Goal: Task Accomplishment & Management: Manage account settings

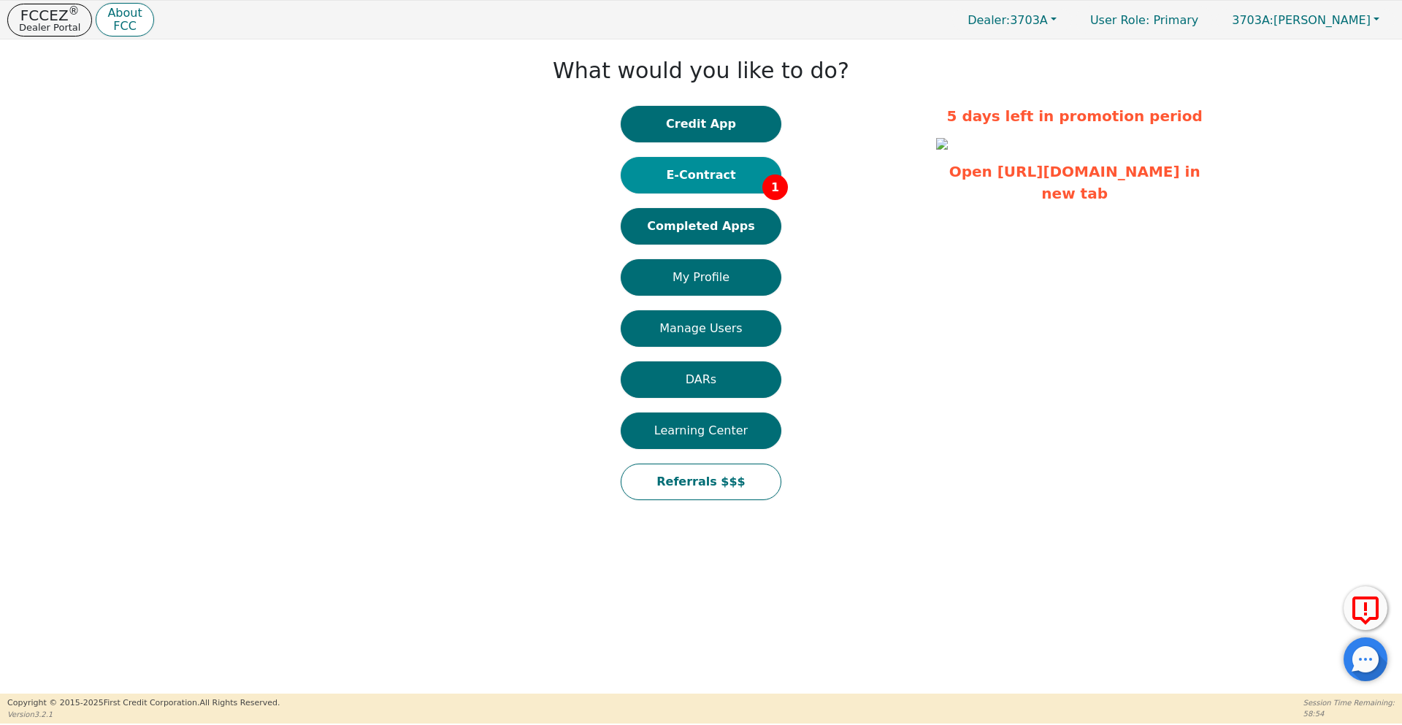
click at [697, 188] on button "E-Contract 1" at bounding box center [701, 175] width 161 height 37
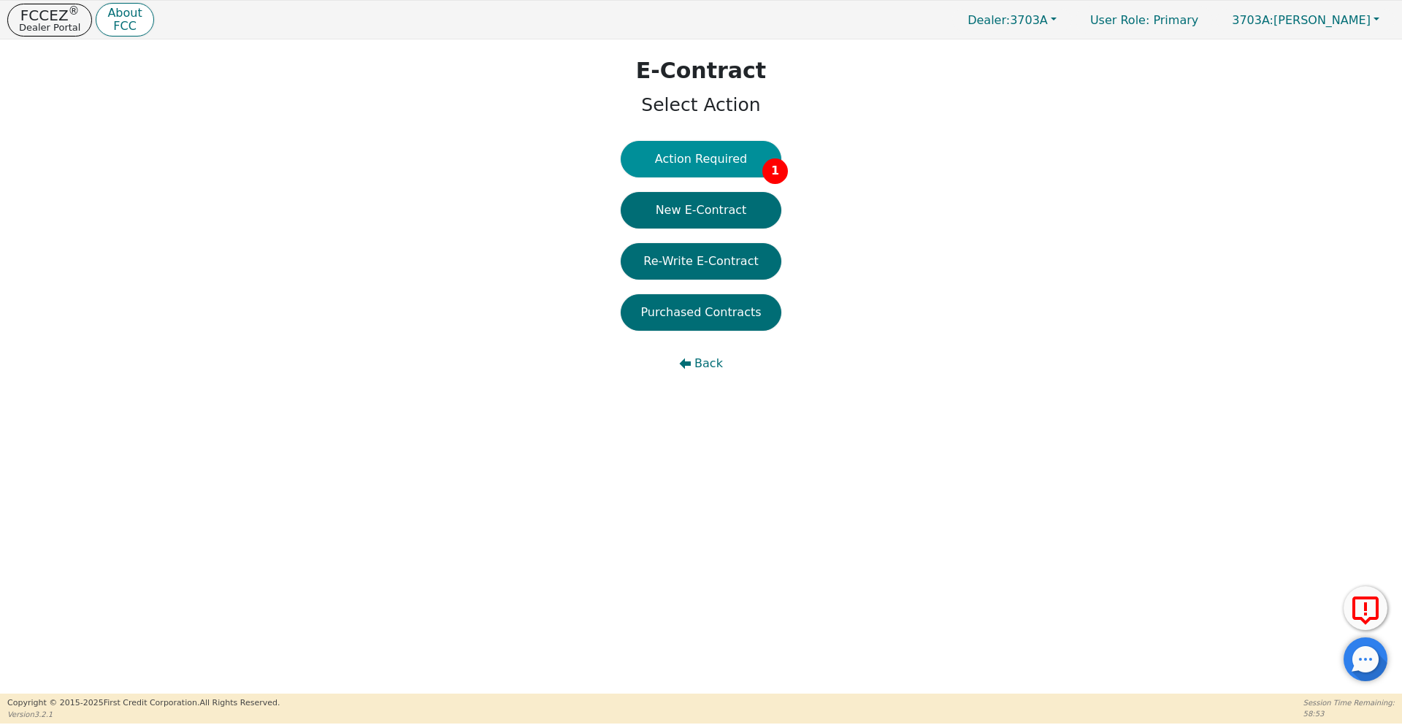
click at [709, 172] on button "Action Required 1" at bounding box center [701, 159] width 161 height 37
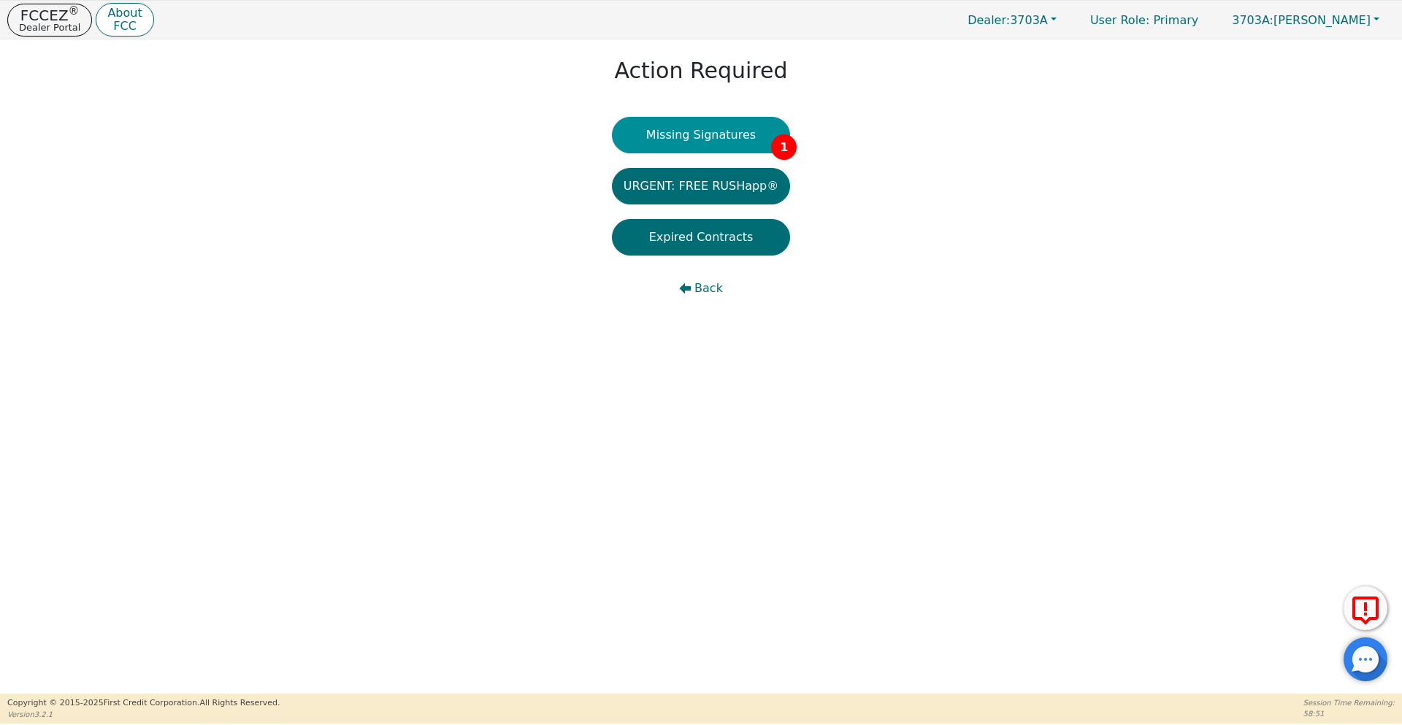
click at [720, 143] on button "Missing Signatures 1" at bounding box center [701, 135] width 179 height 37
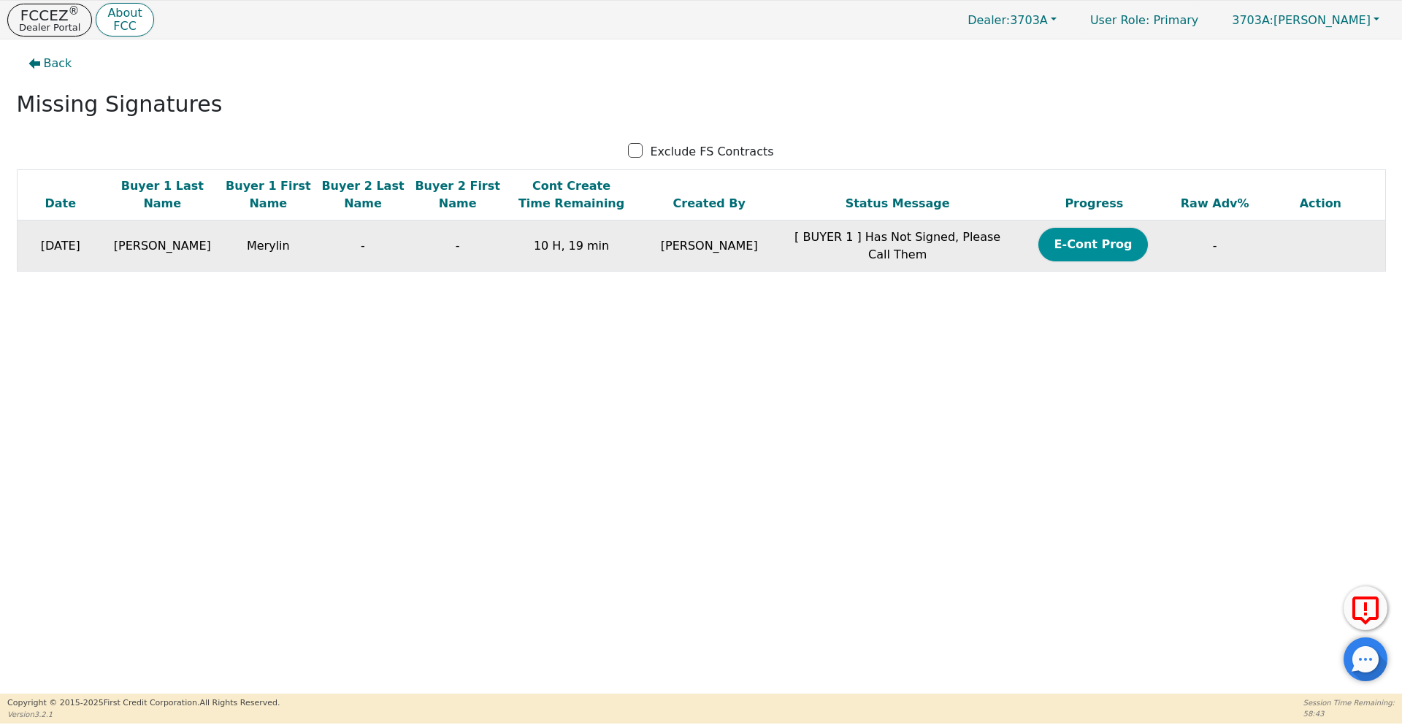
click at [1075, 249] on button "E-Cont Prog" at bounding box center [1093, 245] width 110 height 34
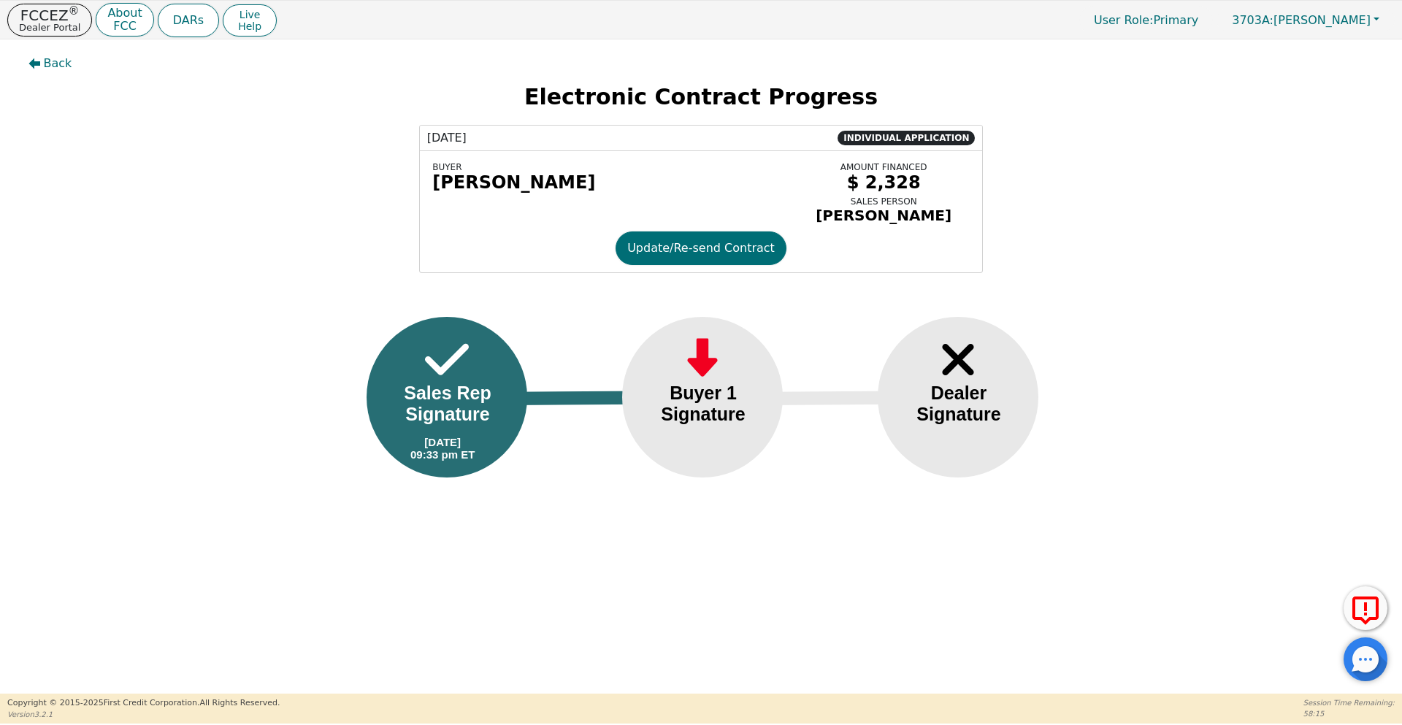
drag, startPoint x: 568, startPoint y: 184, endPoint x: 434, endPoint y: 185, distance: 133.6
click at [434, 185] on div "[PERSON_NAME]" at bounding box center [609, 182] width 354 height 20
copy div "[PERSON_NAME]"
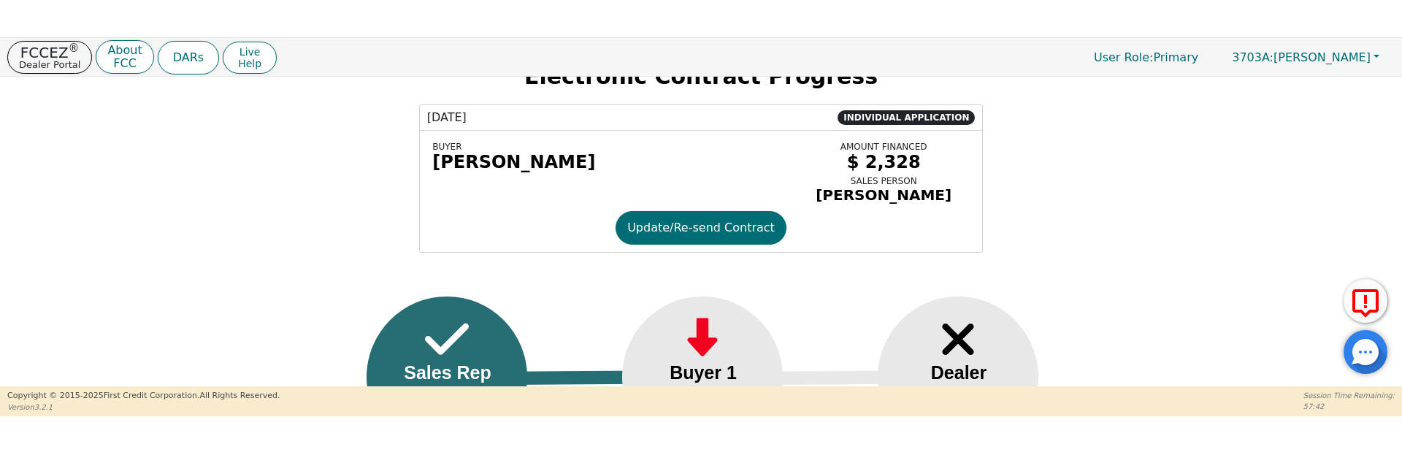
scroll to position [88, 0]
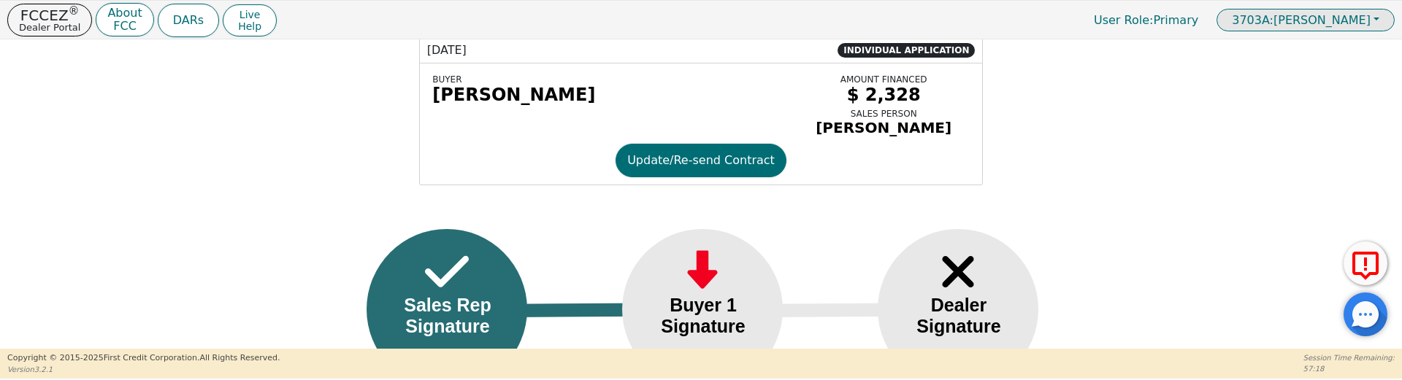
click at [1372, 23] on button "3703A: [PERSON_NAME]" at bounding box center [1305, 20] width 178 height 23
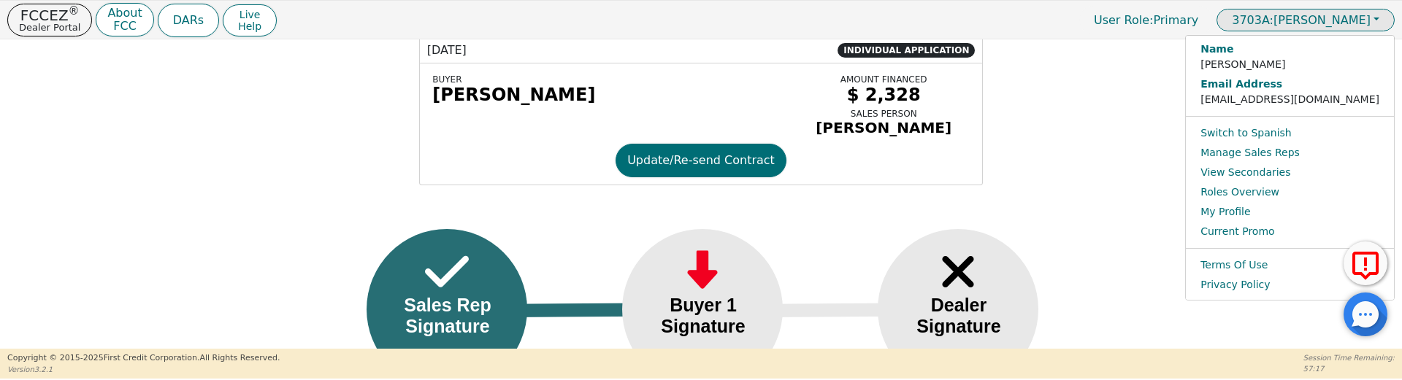
click at [1372, 23] on button "3703A: [PERSON_NAME]" at bounding box center [1305, 20] width 178 height 23
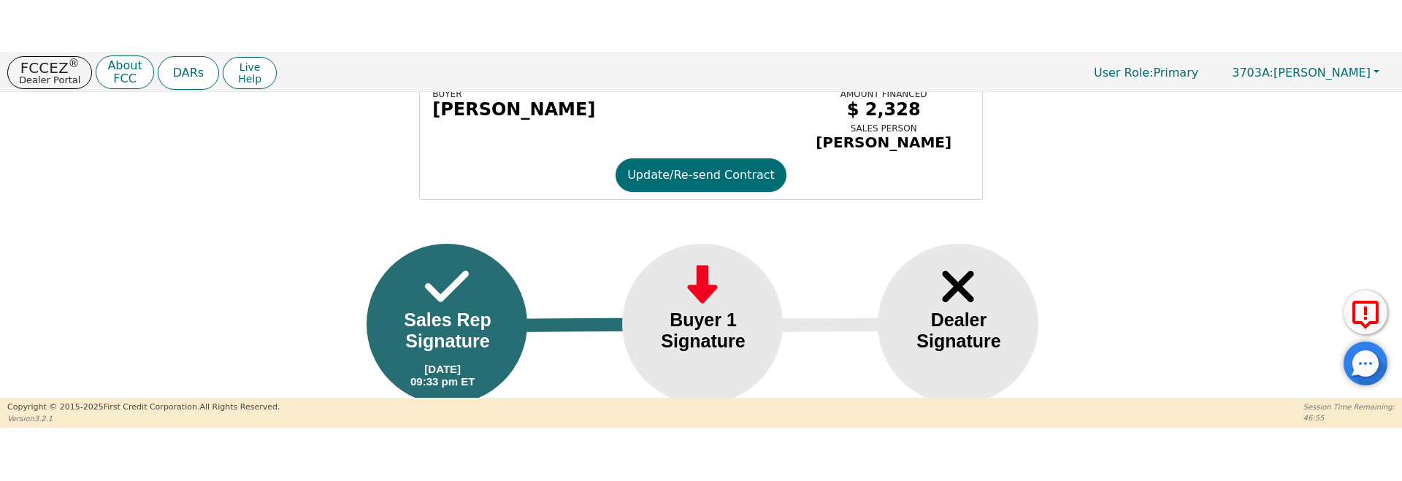
scroll to position [164, 0]
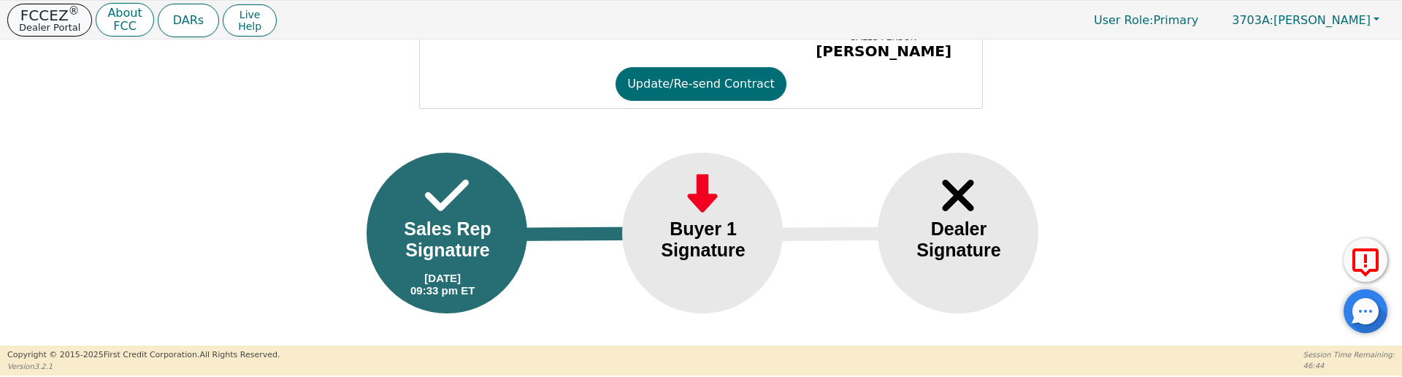
click at [70, 26] on p "Dealer Portal" at bounding box center [49, 27] width 61 height 9
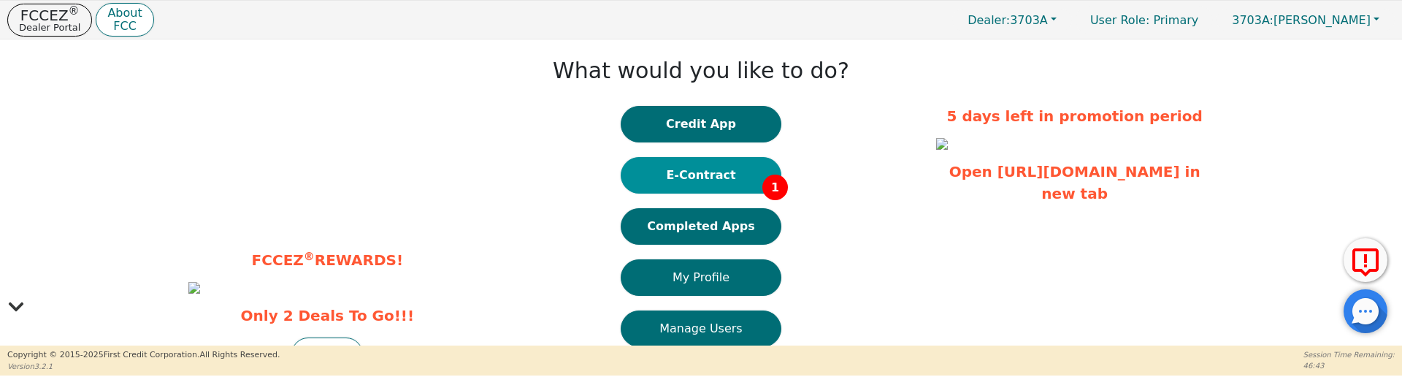
click at [678, 169] on button "E-Contract 1" at bounding box center [701, 175] width 161 height 37
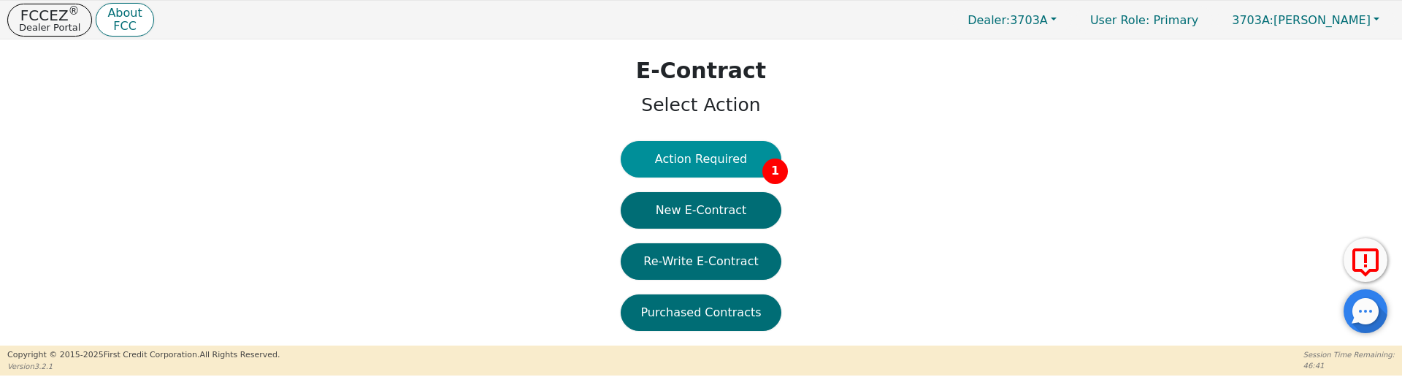
click at [669, 169] on button "Action Required 1" at bounding box center [701, 159] width 161 height 37
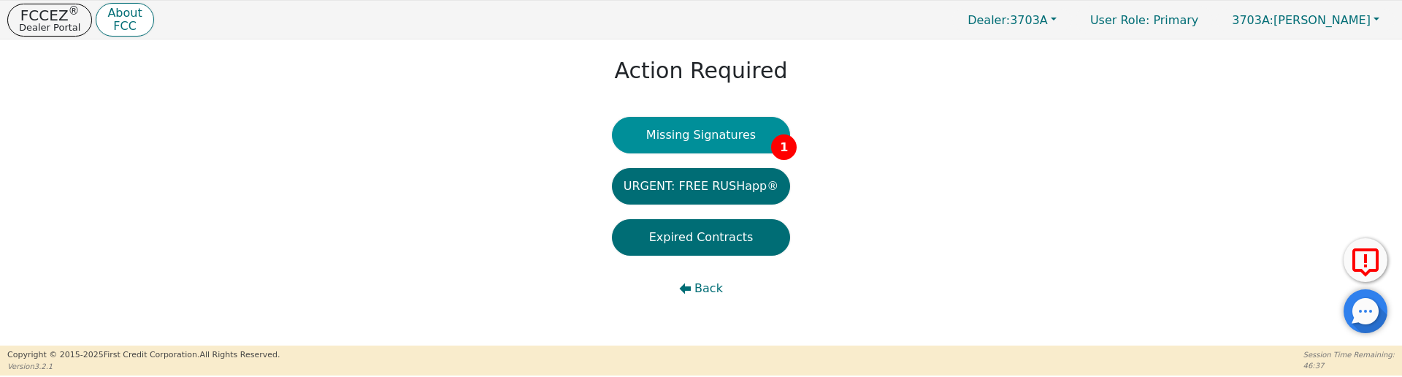
click at [739, 146] on button "Missing Signatures 1" at bounding box center [701, 135] width 179 height 37
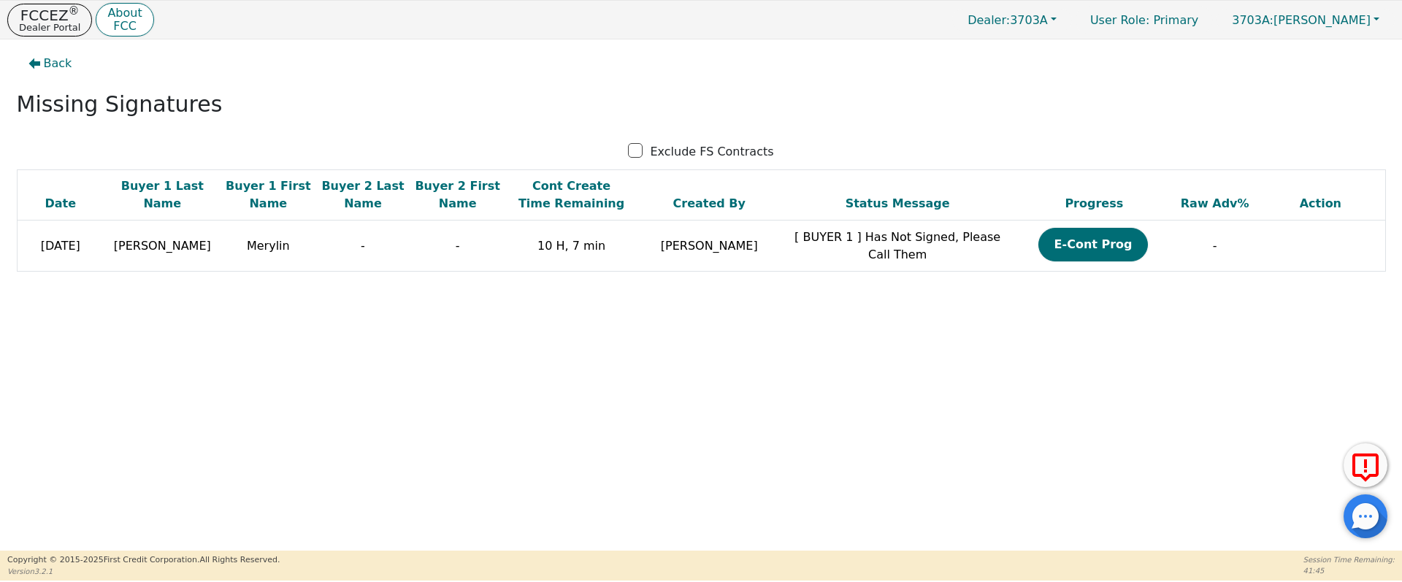
click at [1016, 385] on div "Back Missing Signatures Exclude FS Contracts Date Buyer 1 Last Name Buyer 1 Fir…" at bounding box center [701, 294] width 1402 height 511
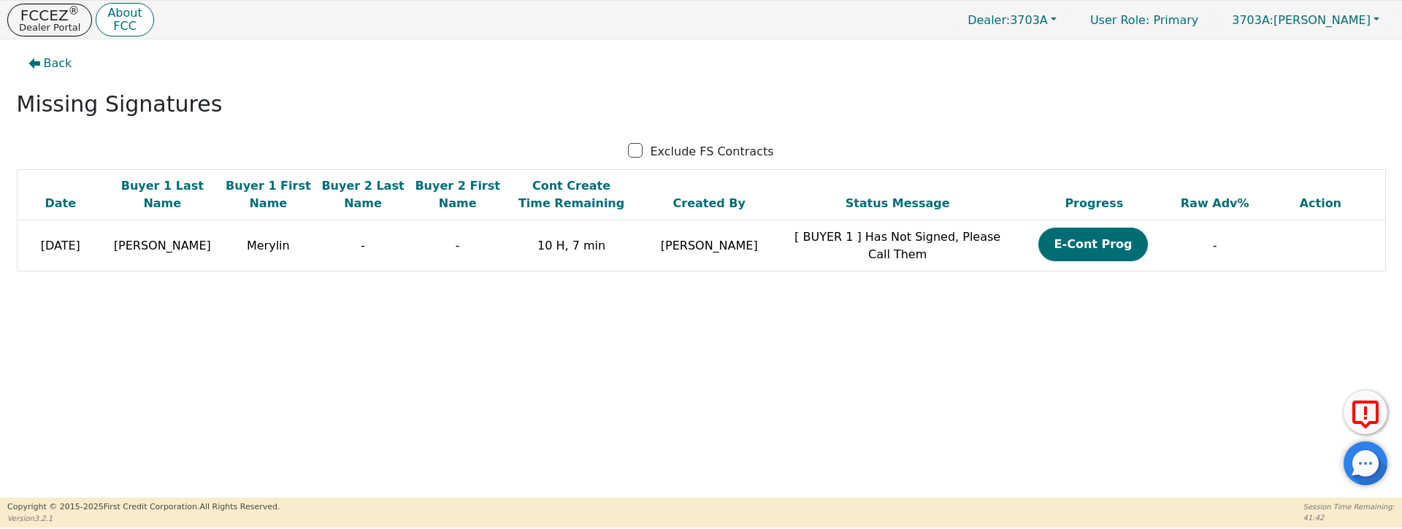
click at [1010, 431] on div "Back Missing Signatures Exclude FS Contracts Date Buyer 1 Last Name Buyer 1 Fir…" at bounding box center [701, 268] width 1402 height 458
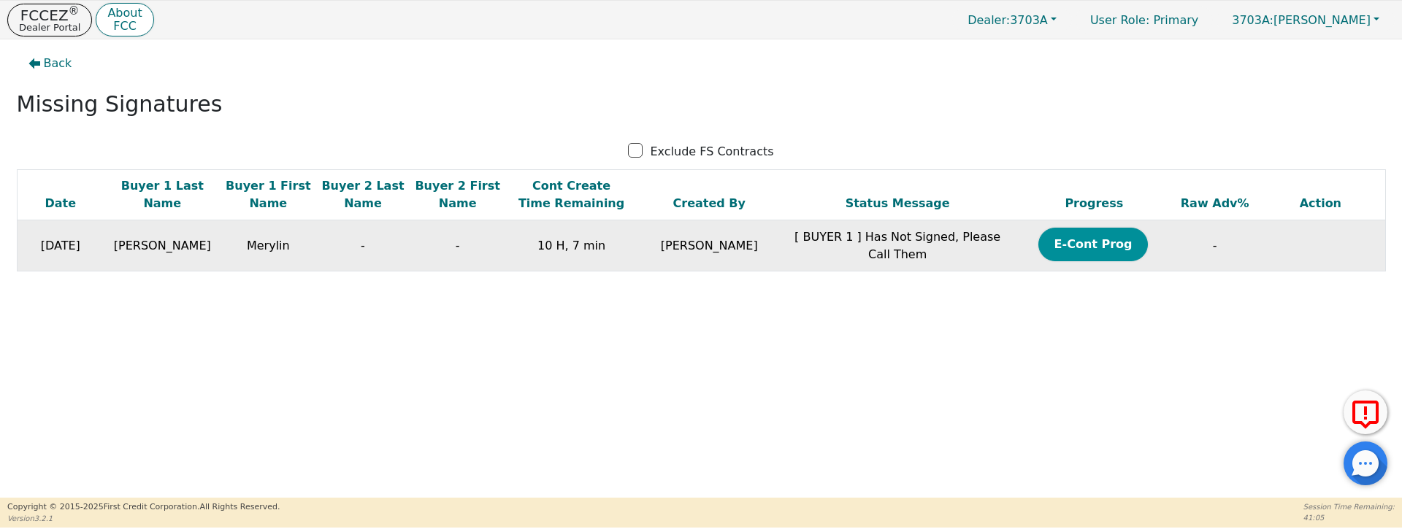
click at [1095, 252] on button "E-Cont Prog" at bounding box center [1093, 245] width 110 height 34
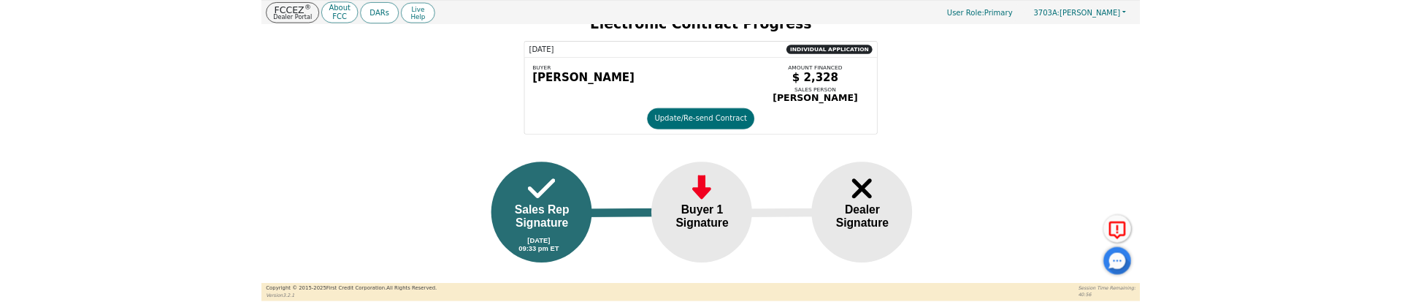
scroll to position [60, 0]
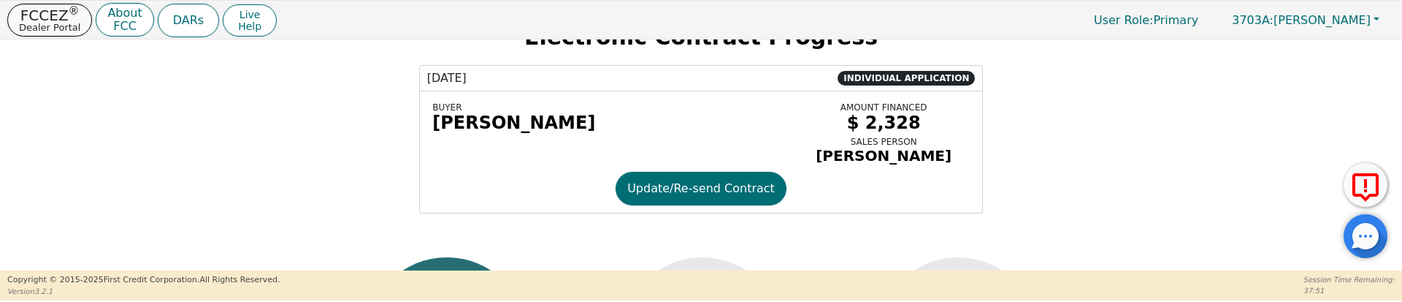
click at [66, 29] on p "Dealer Portal" at bounding box center [49, 27] width 61 height 9
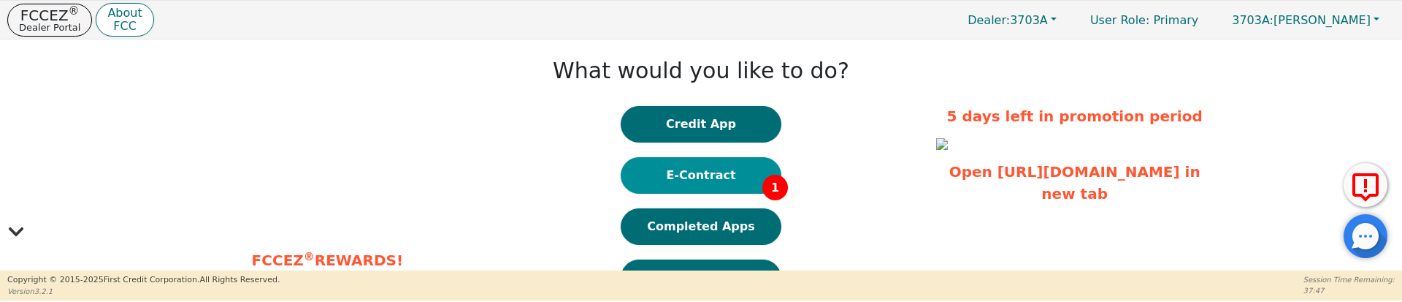
click at [664, 181] on button "E-Contract 1" at bounding box center [701, 175] width 161 height 37
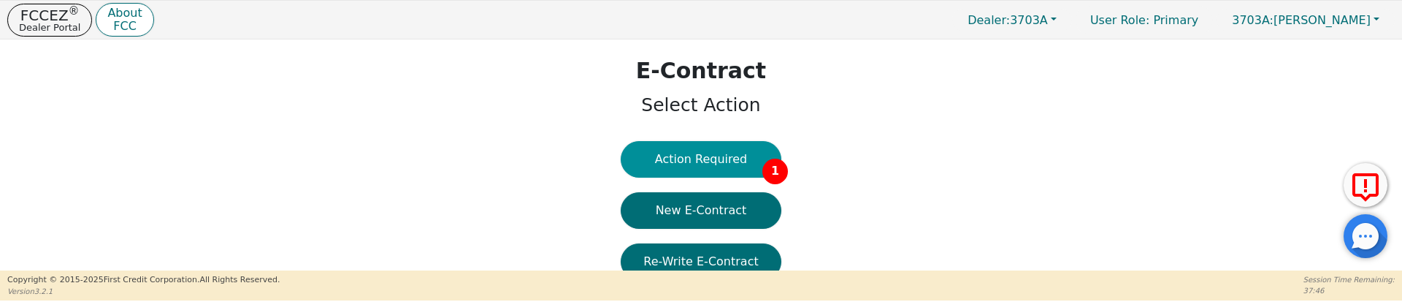
click at [699, 164] on button "Action Required 1" at bounding box center [701, 159] width 161 height 37
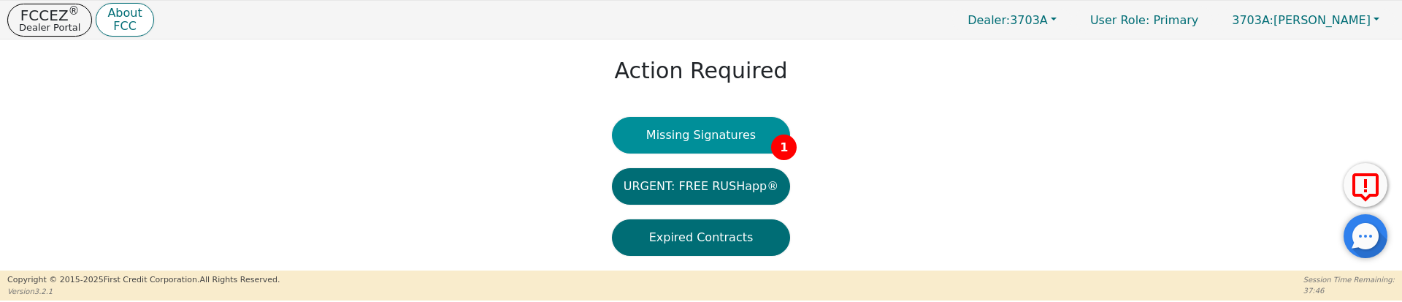
click at [711, 140] on button "Missing Signatures 1" at bounding box center [701, 135] width 179 height 37
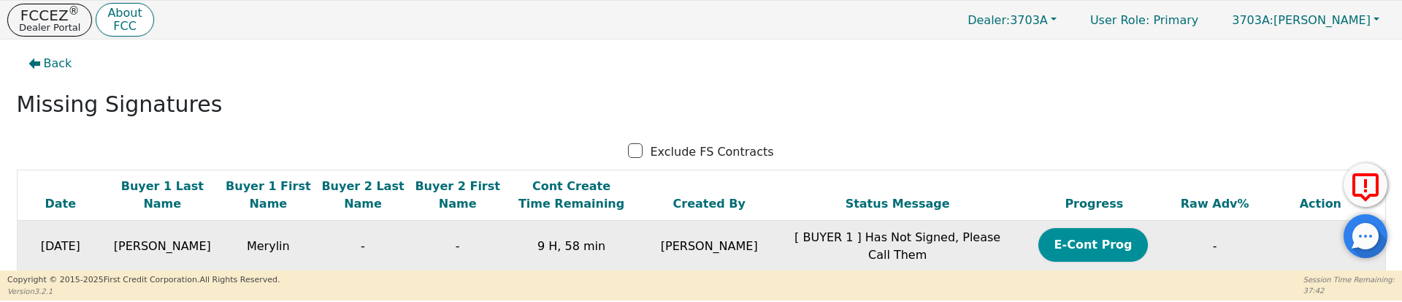
click at [1073, 245] on button "E-Cont Prog" at bounding box center [1093, 245] width 110 height 34
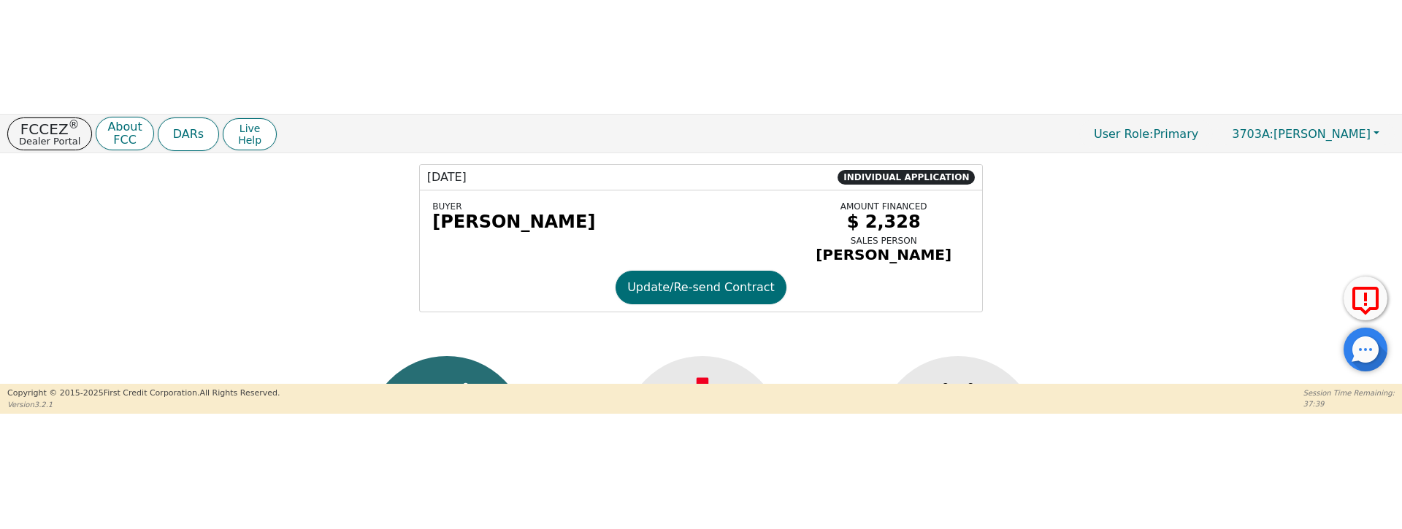
scroll to position [64, 0]
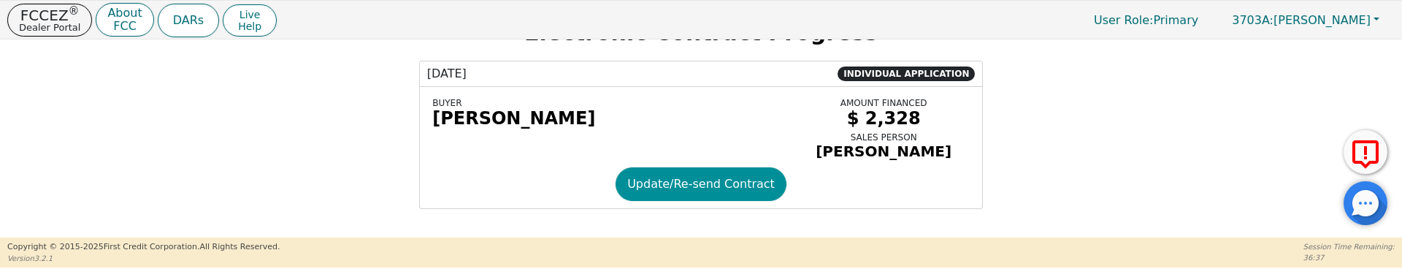
click at [693, 192] on button "Update/Re-send Contract" at bounding box center [700, 184] width 171 height 34
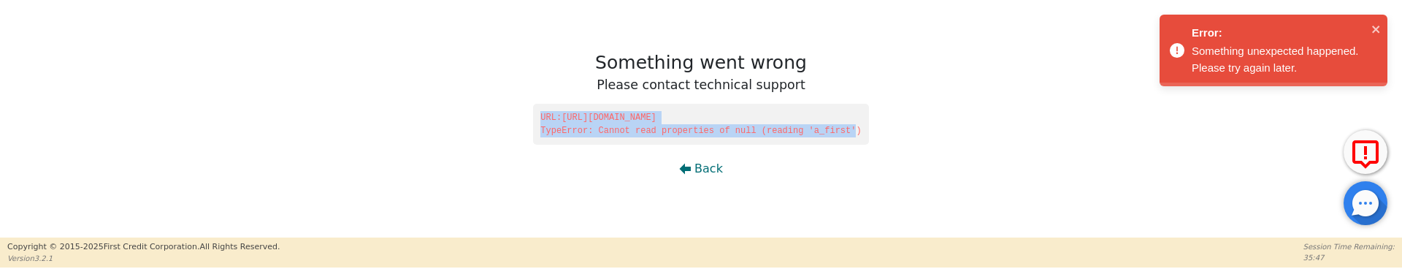
drag, startPoint x: 661, startPoint y: 132, endPoint x: 326, endPoint y: 110, distance: 335.9
click at [326, 110] on div "Something went wrong Please contact technical support URL: [URL][DOMAIN_NAME] T…" at bounding box center [701, 118] width 1402 height 237
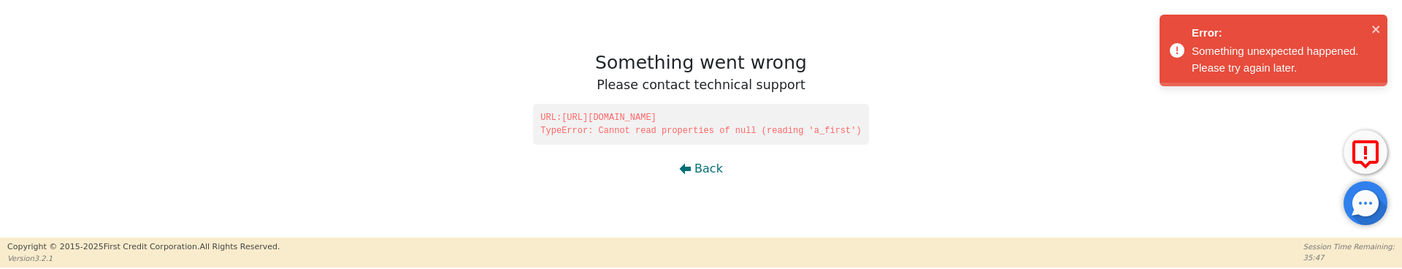
click at [543, 155] on div "Something went wrong Please contact technical support URL: [URL][DOMAIN_NAME] T…" at bounding box center [701, 118] width 1402 height 237
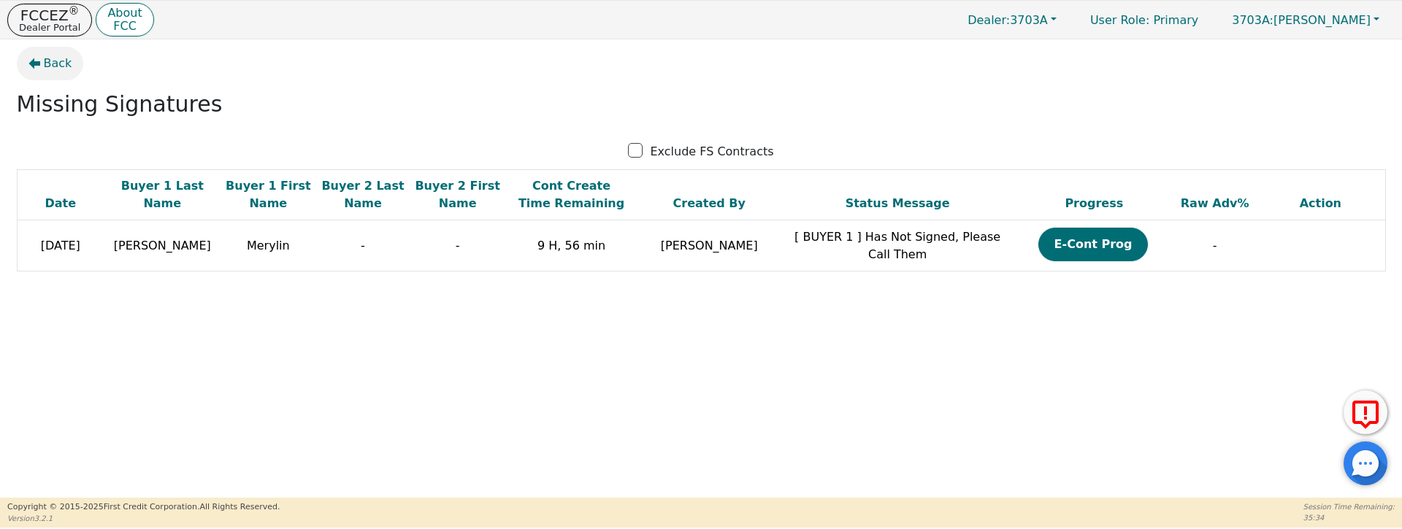
click at [39, 60] on icon "button" at bounding box center [34, 64] width 12 height 12
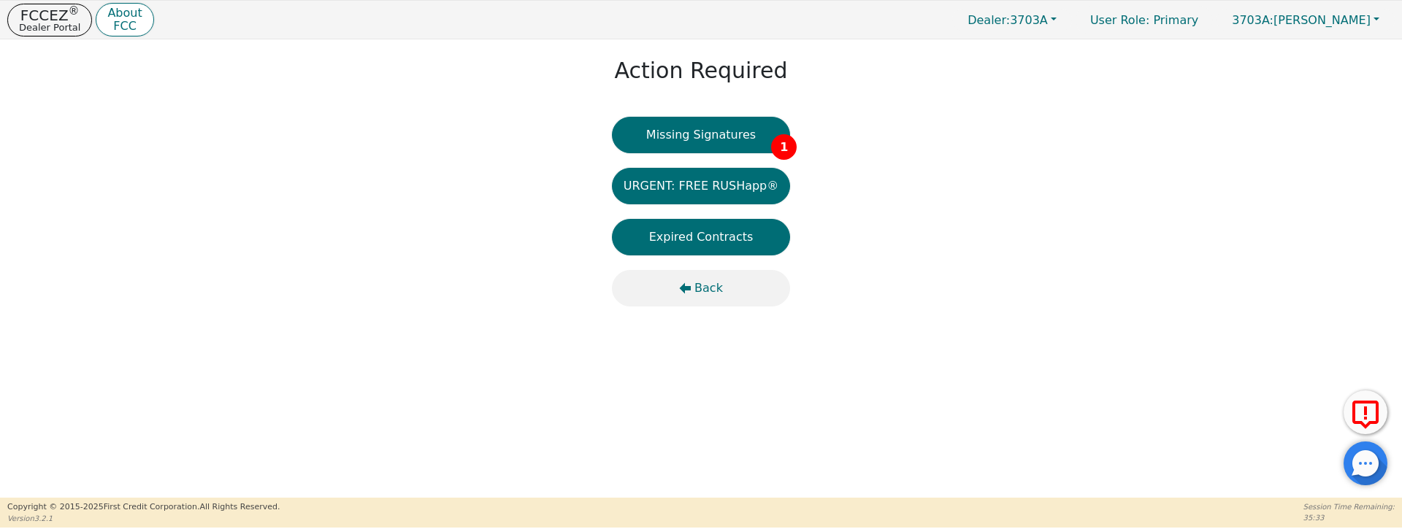
click at [694, 274] on button "Back" at bounding box center [701, 288] width 179 height 37
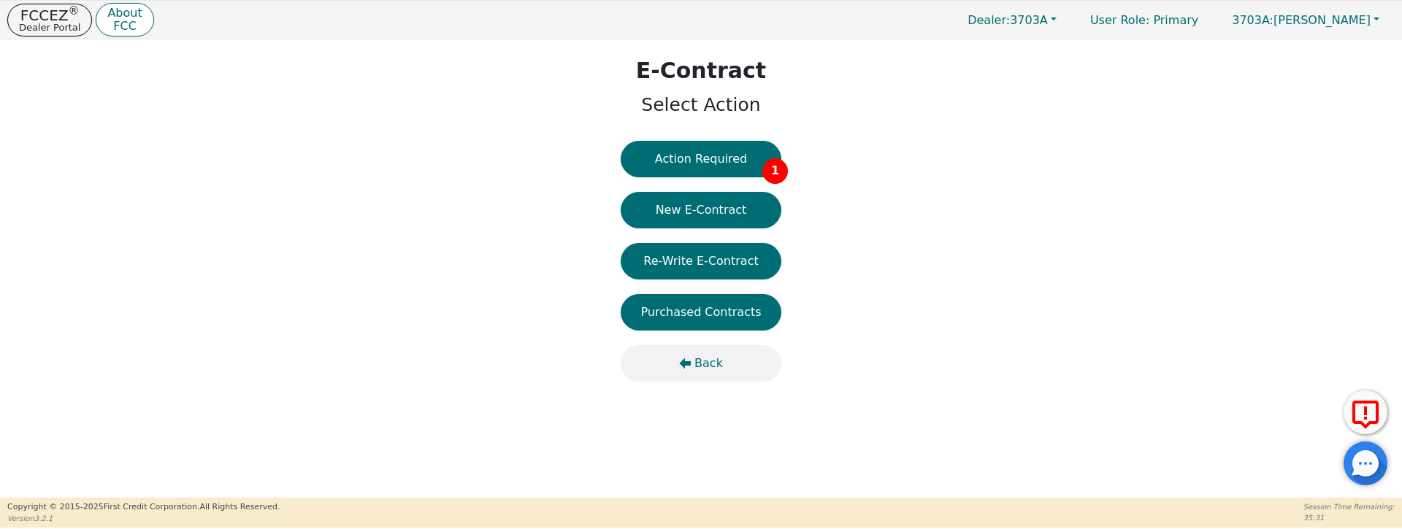
click at [694, 353] on button "Back" at bounding box center [701, 363] width 161 height 37
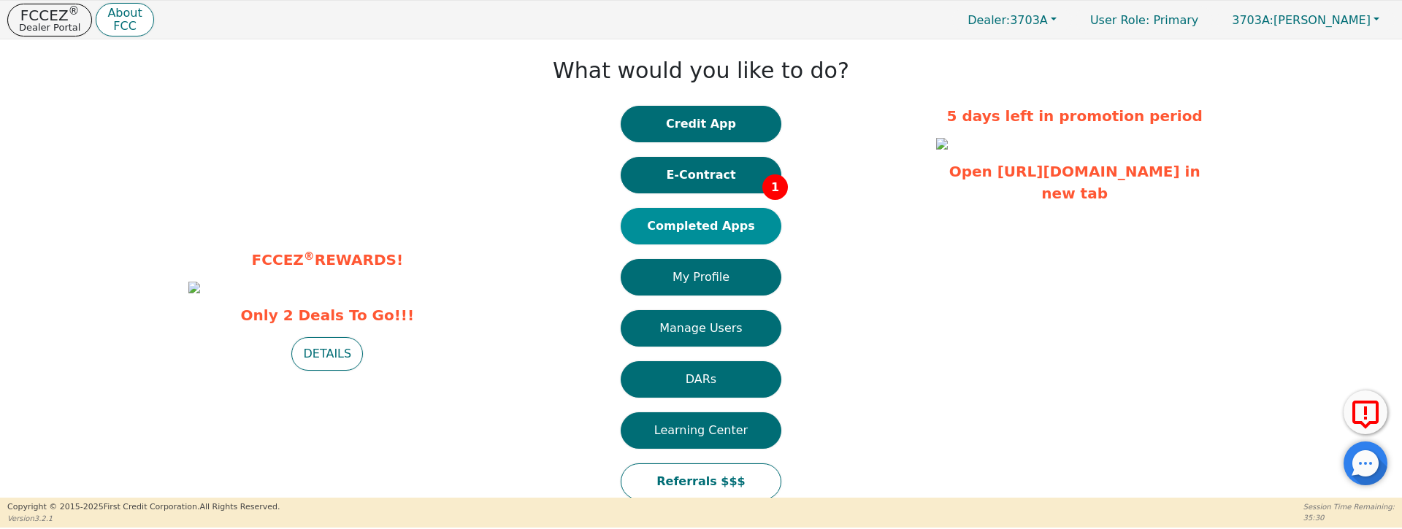
click at [732, 223] on button "Completed Apps" at bounding box center [701, 226] width 161 height 37
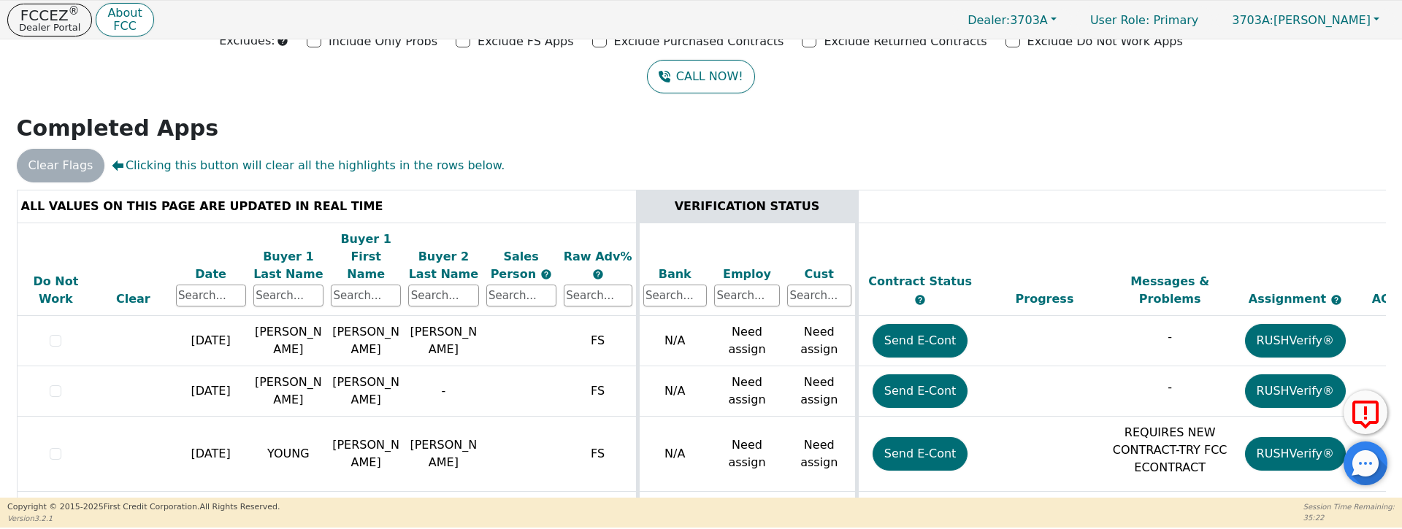
scroll to position [101, 0]
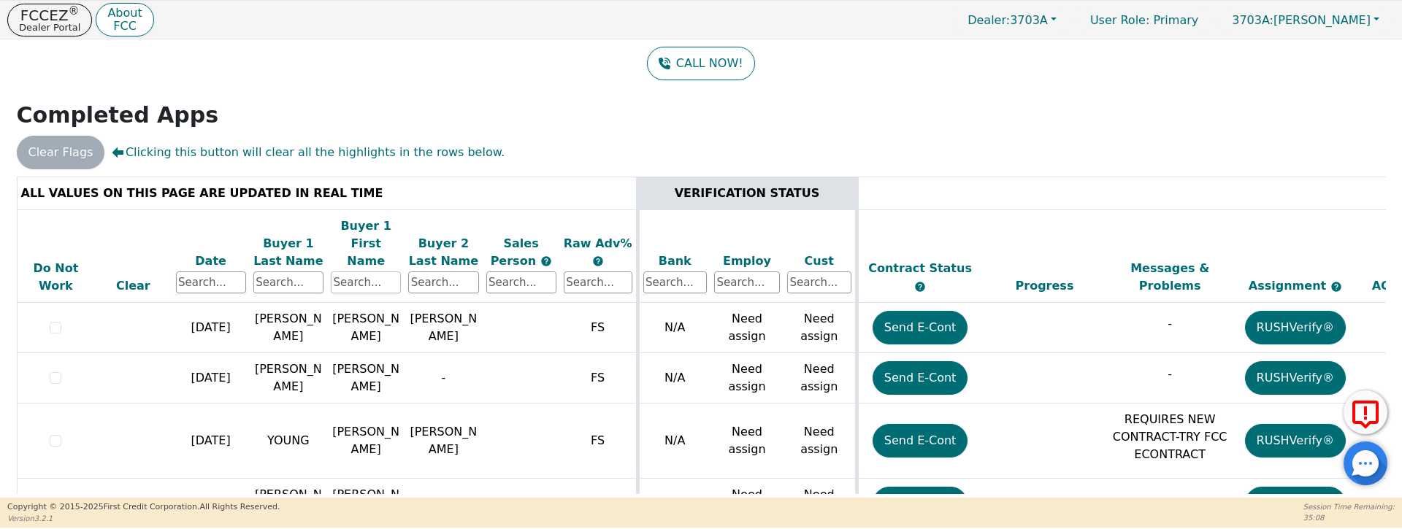
click at [358, 272] on input "text" at bounding box center [366, 283] width 70 height 22
paste input "Merylin"
type input "Merylin"
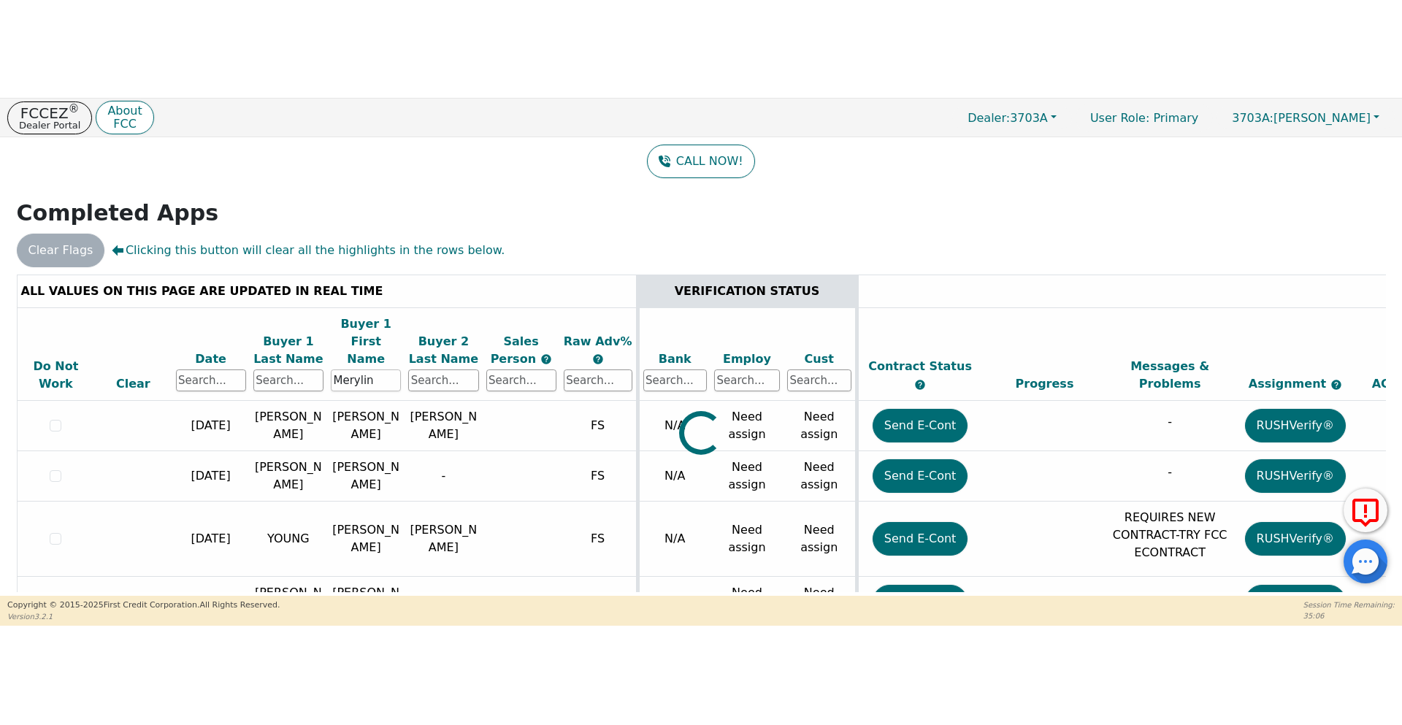
scroll to position [0, 0]
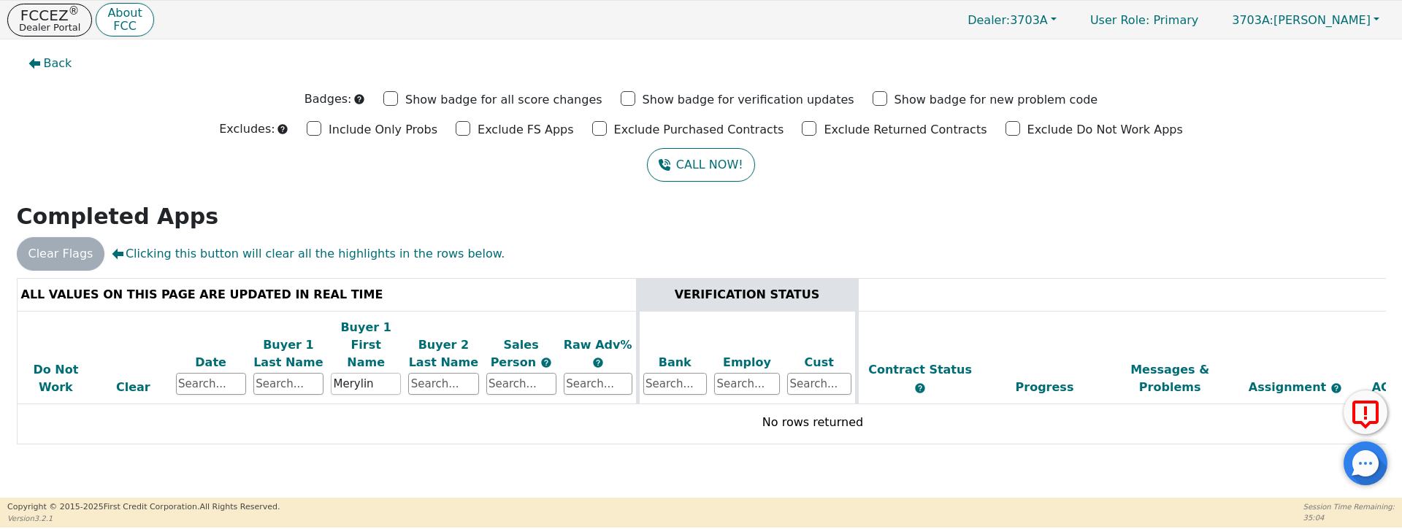
click at [375, 373] on input "Merylin" at bounding box center [366, 384] width 70 height 22
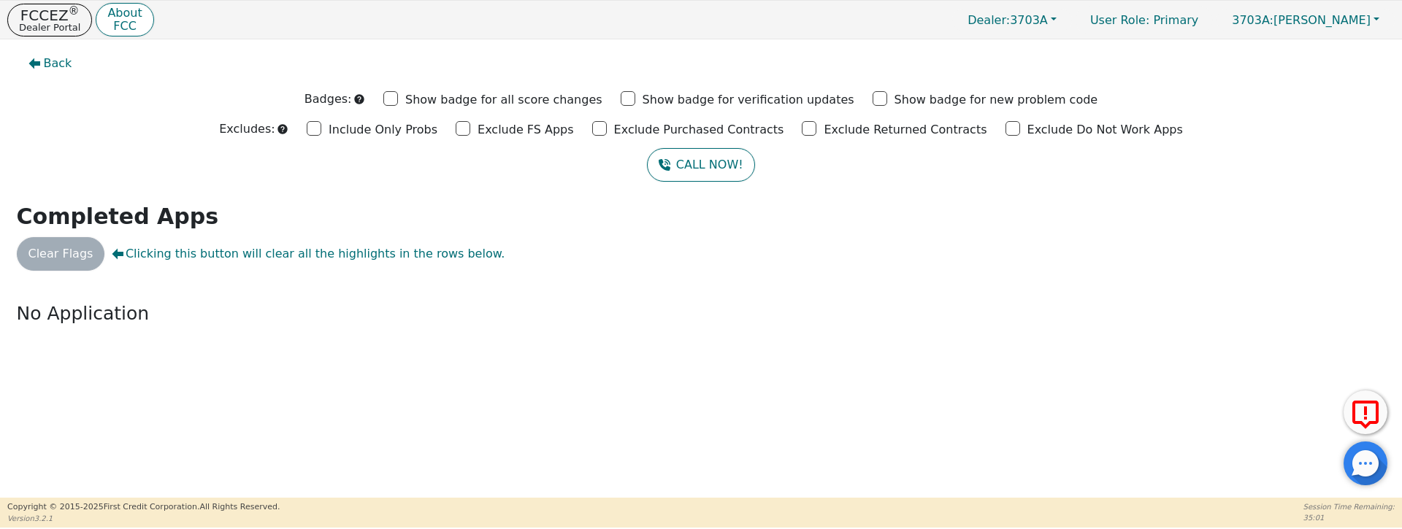
click at [309, 363] on div "Back Badges: Show badge for all score changes Show badge for verification updat…" at bounding box center [701, 268] width 1402 height 458
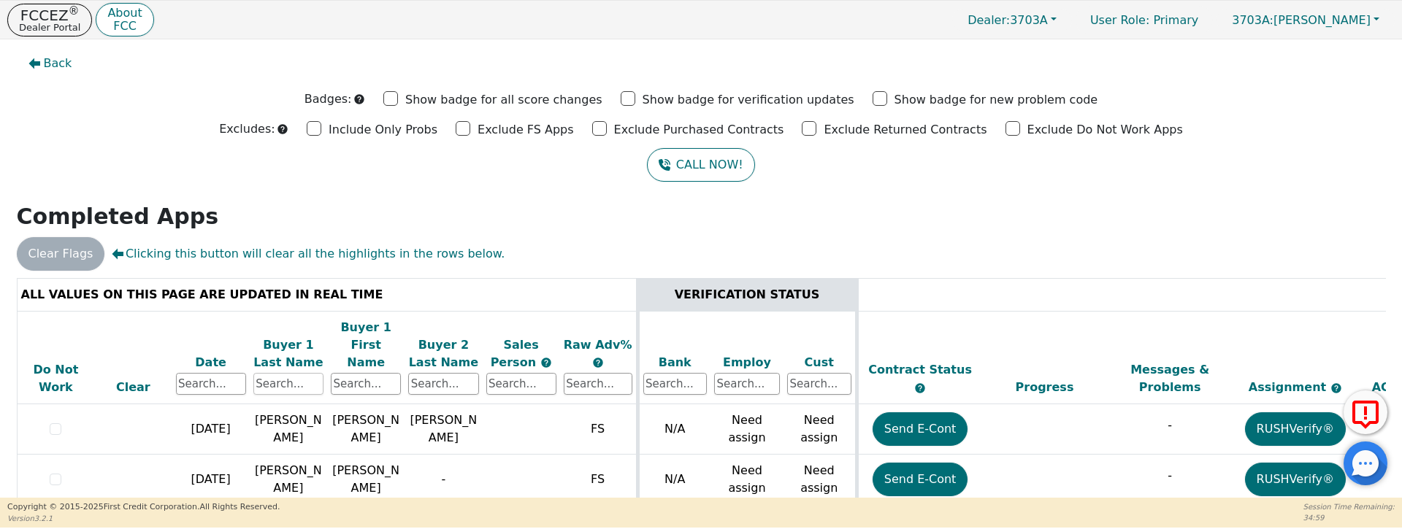
click at [283, 373] on input "text" at bounding box center [288, 384] width 70 height 22
paste input "Merylin"
type input "Merylin"
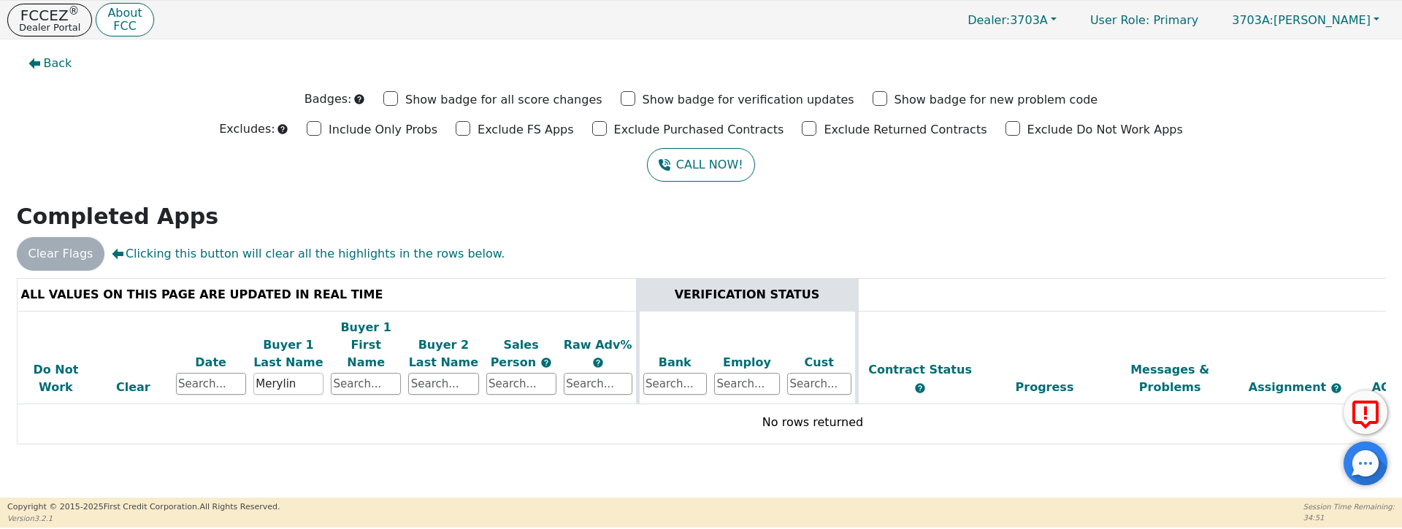
click at [306, 373] on input "Merylin" at bounding box center [288, 384] width 70 height 22
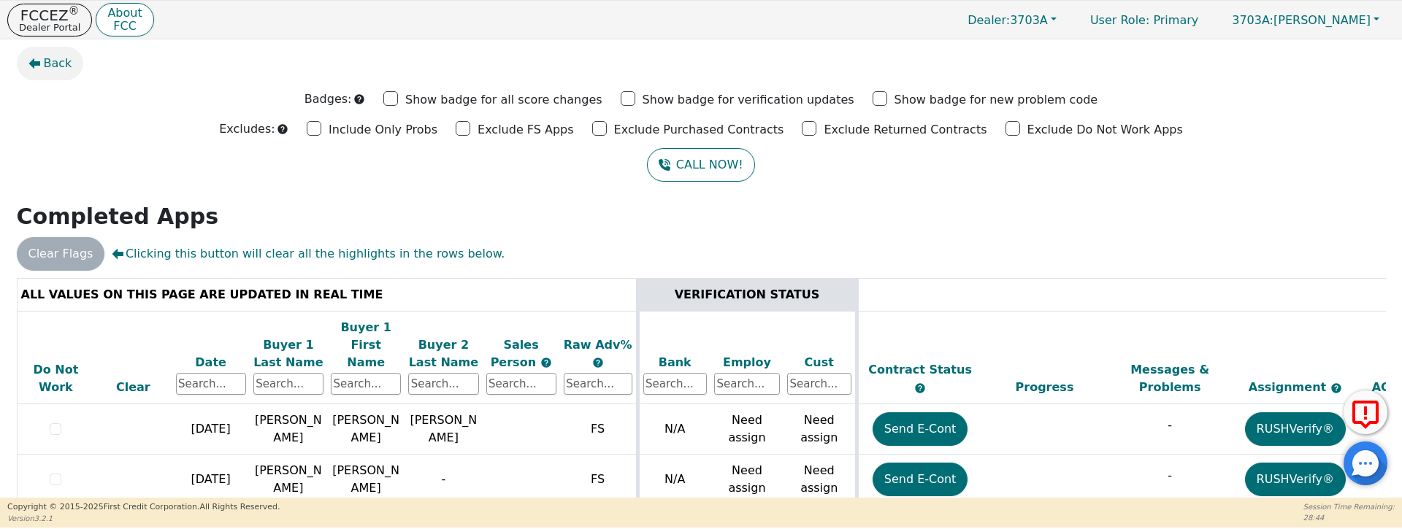
click at [62, 61] on span "Back" at bounding box center [58, 64] width 28 height 18
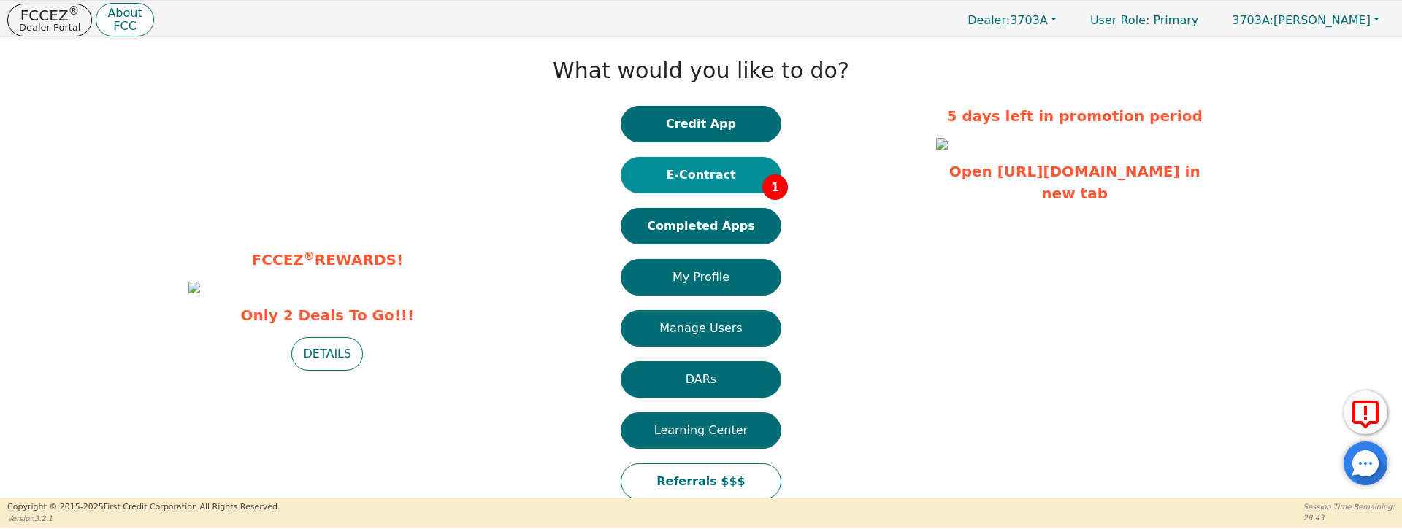
click at [715, 182] on button "E-Contract 1" at bounding box center [701, 175] width 161 height 37
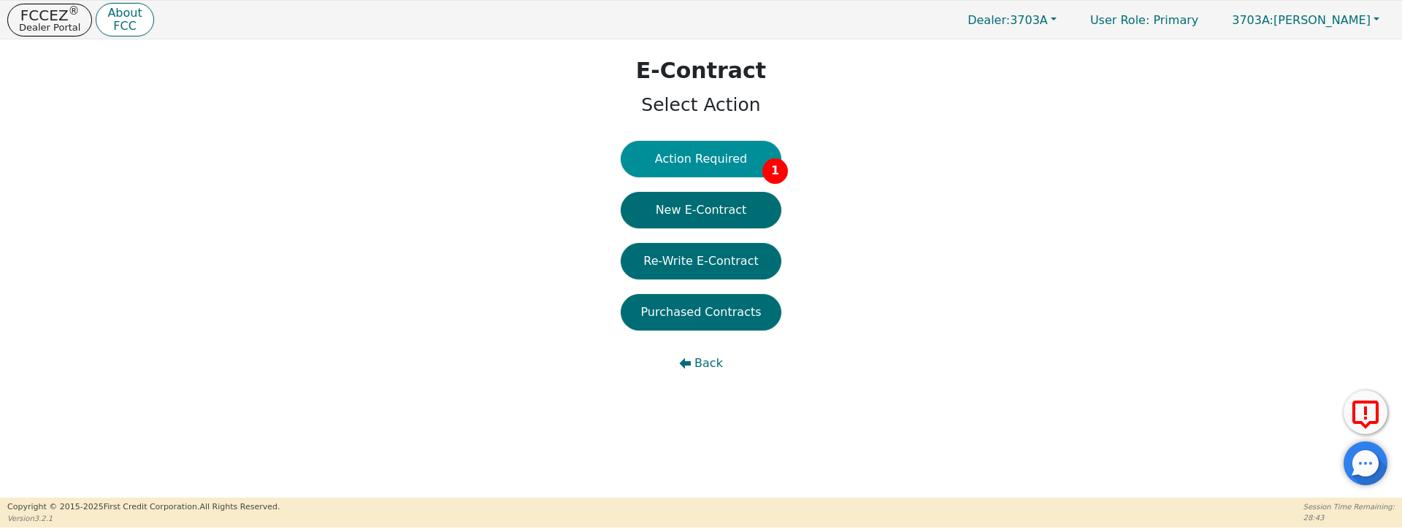
click at [742, 155] on button "Action Required 1" at bounding box center [701, 159] width 161 height 37
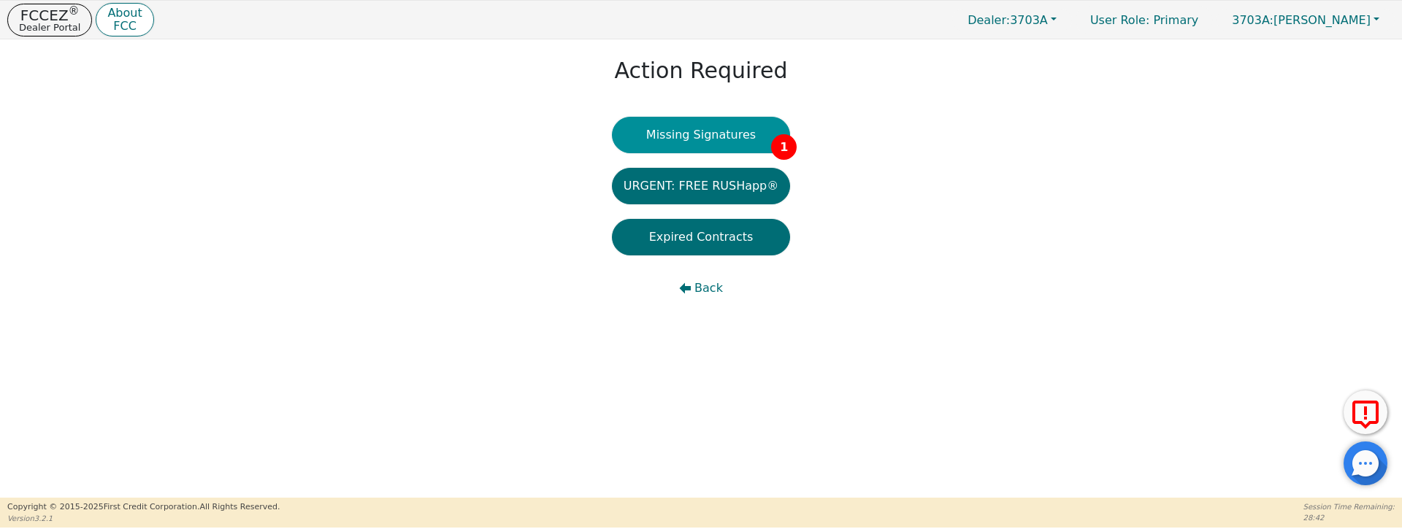
click at [735, 141] on button "Missing Signatures 1" at bounding box center [701, 135] width 179 height 37
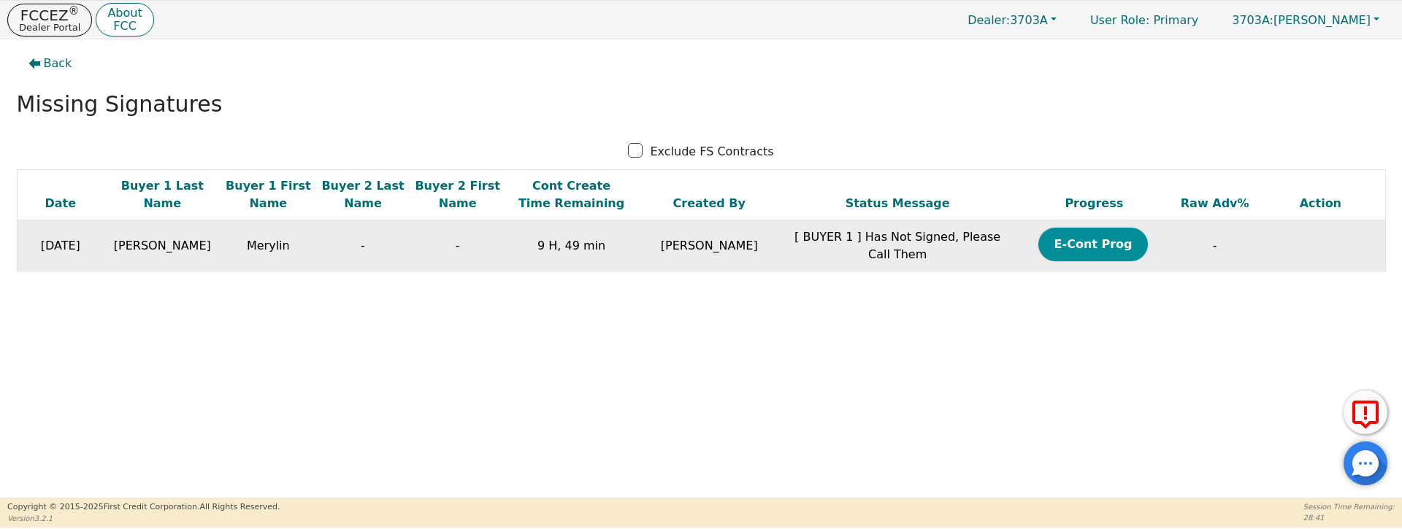
click at [1113, 247] on button "E-Cont Prog" at bounding box center [1093, 245] width 110 height 34
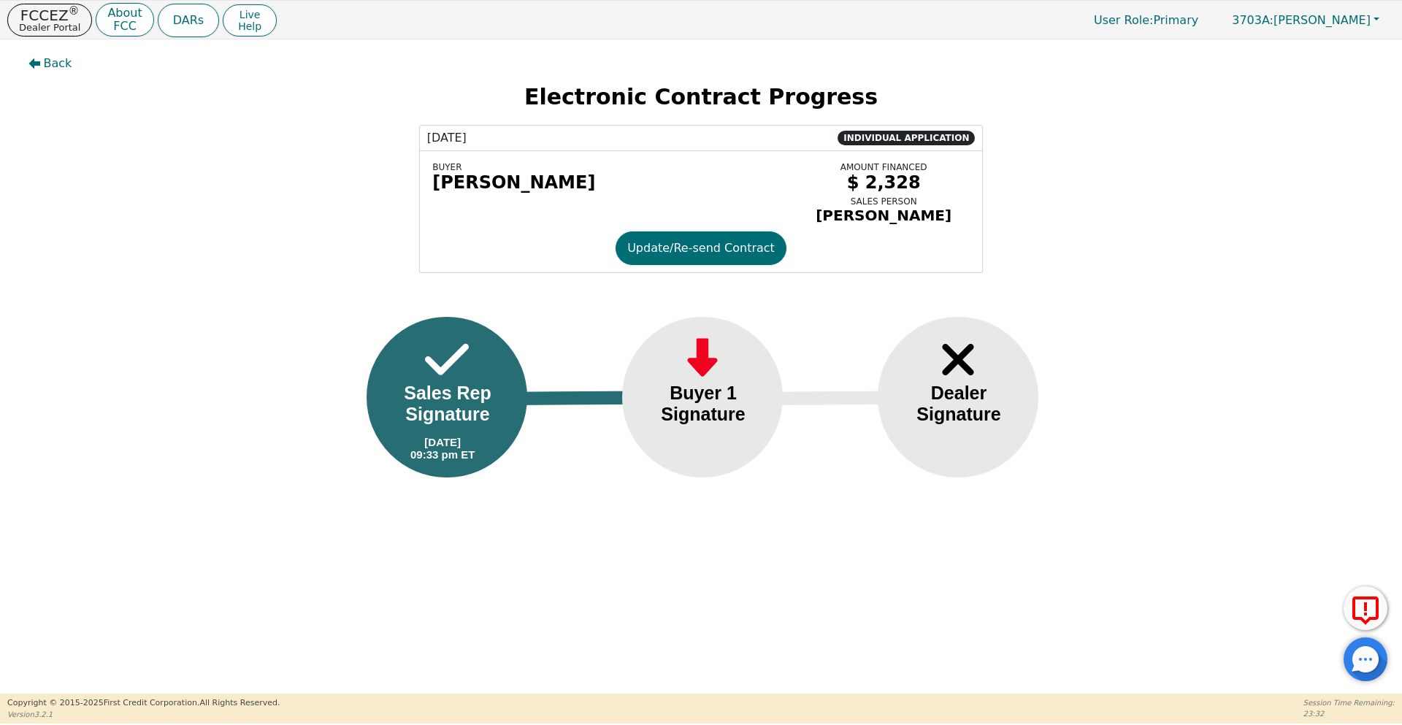
click at [1214, 307] on div "Back Electronic Contract Progress [DATE] INDIVIDUAL APPLICATION BUYER [PERSON_N…" at bounding box center [701, 275] width 1402 height 472
drag, startPoint x: 931, startPoint y: 685, endPoint x: 1308, endPoint y: 216, distance: 601.3
click at [1308, 216] on div "Back Electronic Contract Progress [DATE] INDIVIDUAL APPLICATION BUYER [PERSON_N…" at bounding box center [701, 366] width 1402 height 654
drag, startPoint x: 437, startPoint y: 180, endPoint x: 574, endPoint y: 185, distance: 137.3
click at [574, 185] on div "[PERSON_NAME]" at bounding box center [609, 182] width 354 height 20
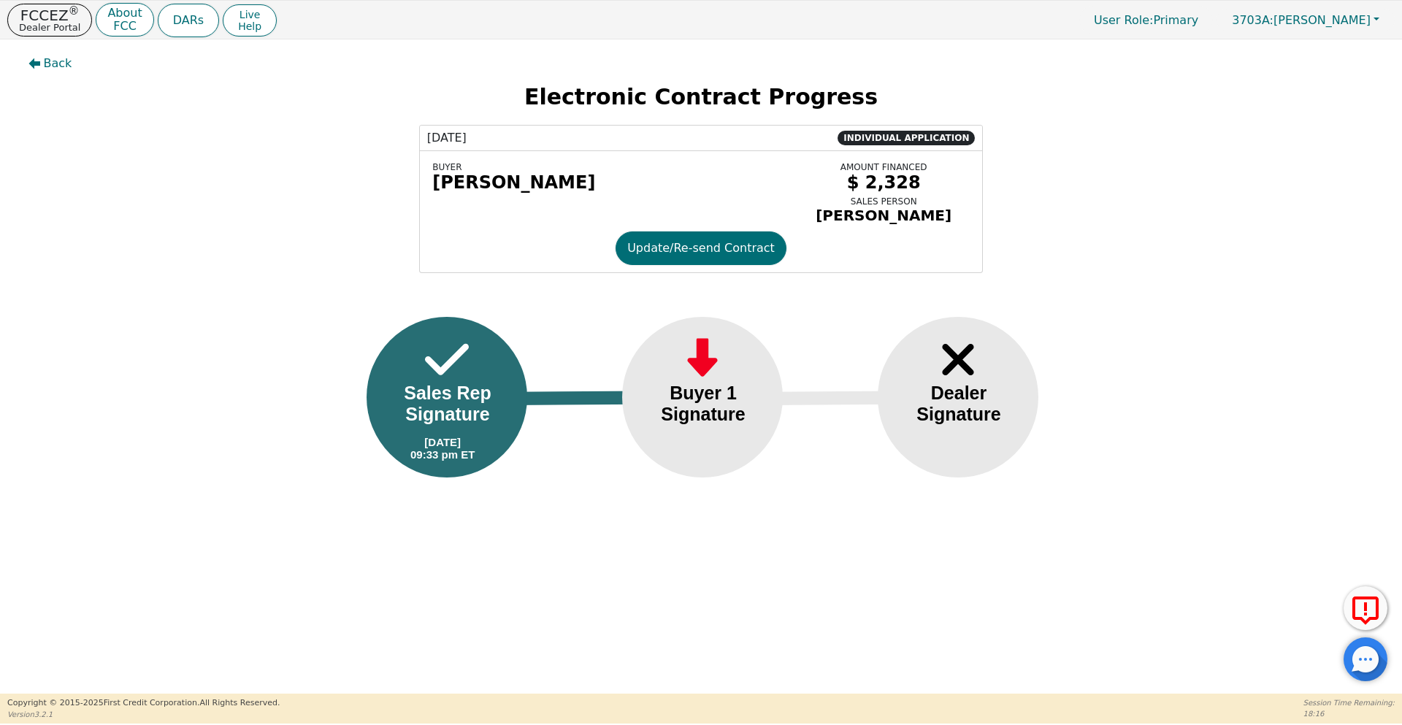
click at [539, 198] on div "BUYER [PERSON_NAME]" at bounding box center [609, 191] width 365 height 66
drag, startPoint x: 572, startPoint y: 180, endPoint x: 437, endPoint y: 183, distance: 135.8
click at [437, 183] on div "[PERSON_NAME]" at bounding box center [609, 182] width 354 height 20
click at [59, 72] on span "Back" at bounding box center [58, 64] width 28 height 18
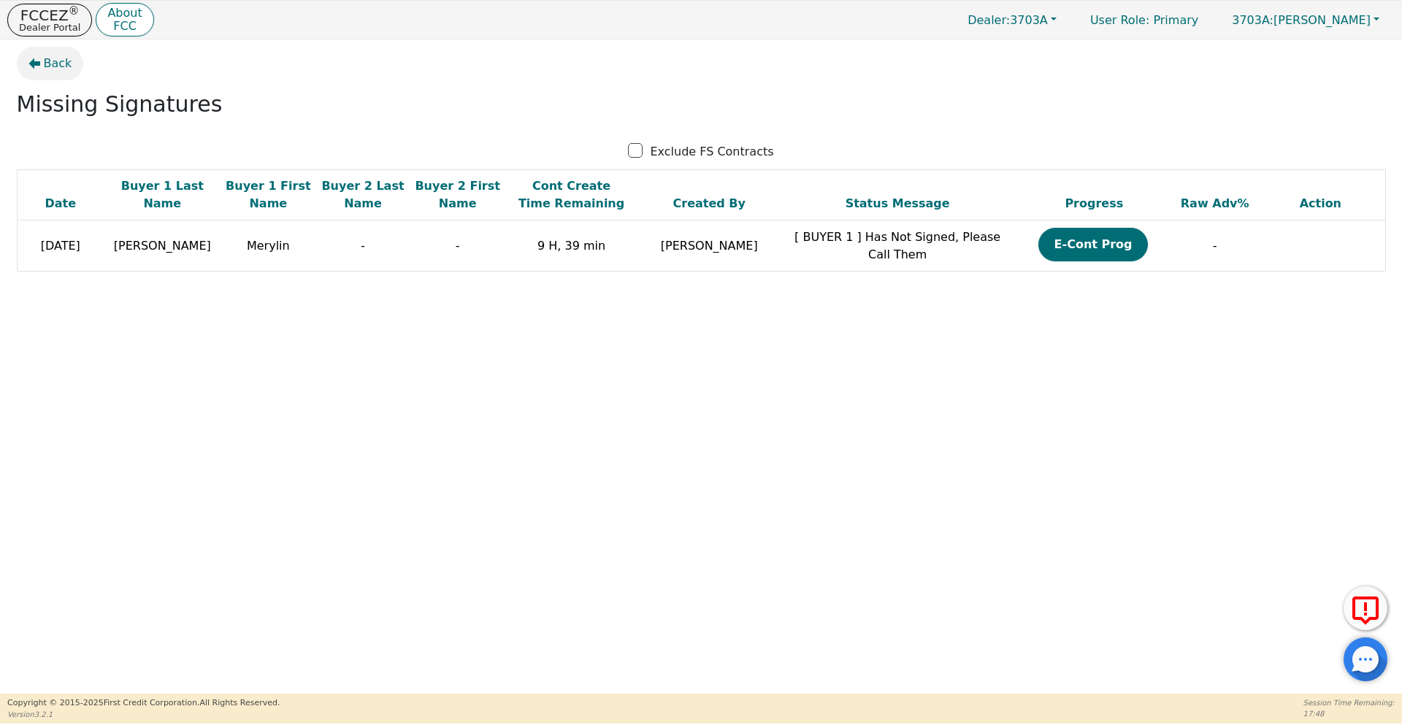
click at [52, 65] on span "Back" at bounding box center [58, 64] width 28 height 18
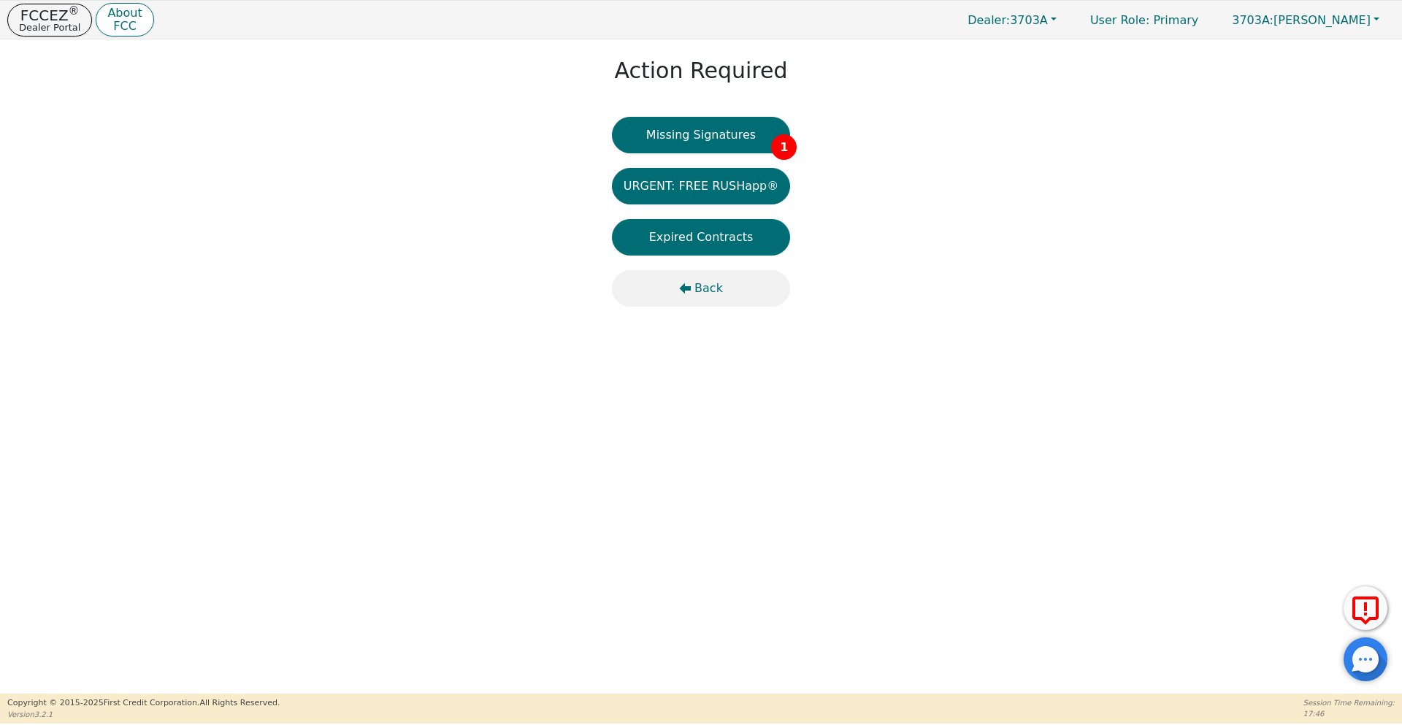
click at [701, 286] on span "Back" at bounding box center [708, 289] width 28 height 18
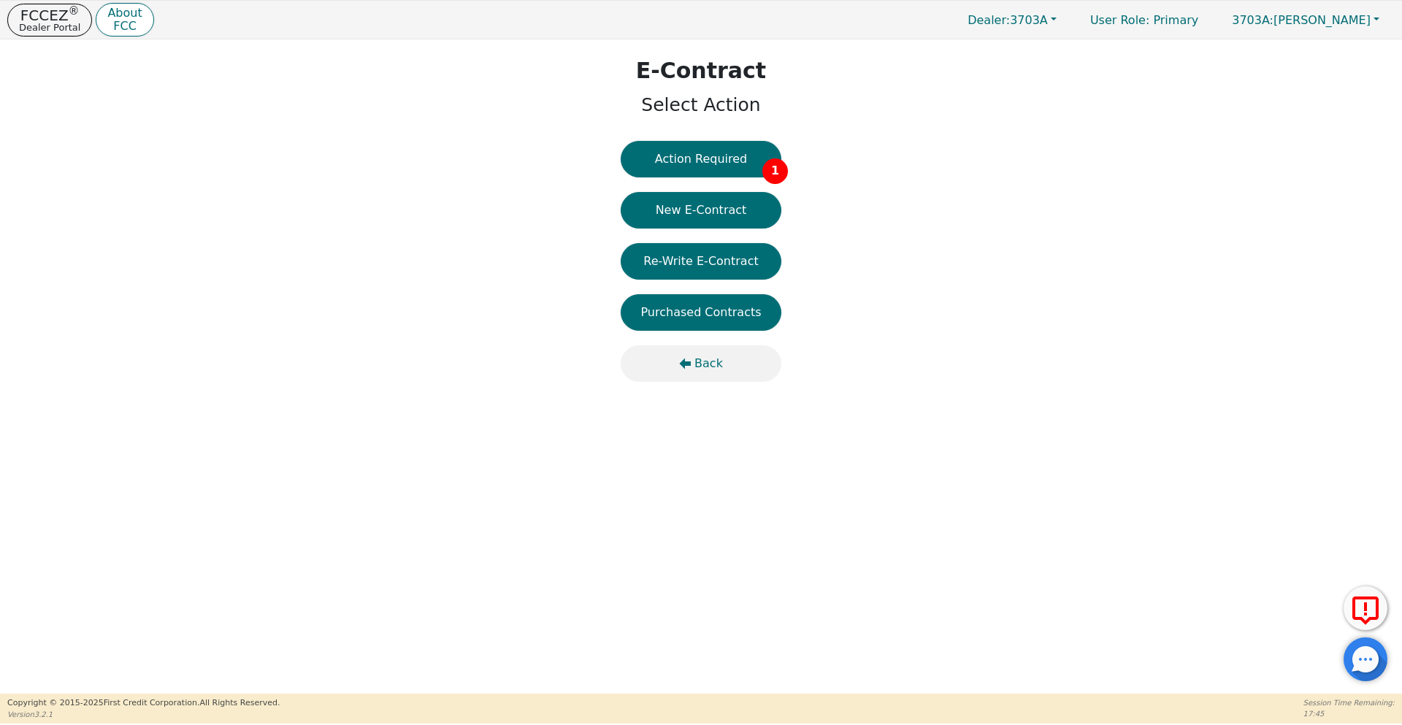
click at [708, 366] on span "Back" at bounding box center [708, 364] width 28 height 18
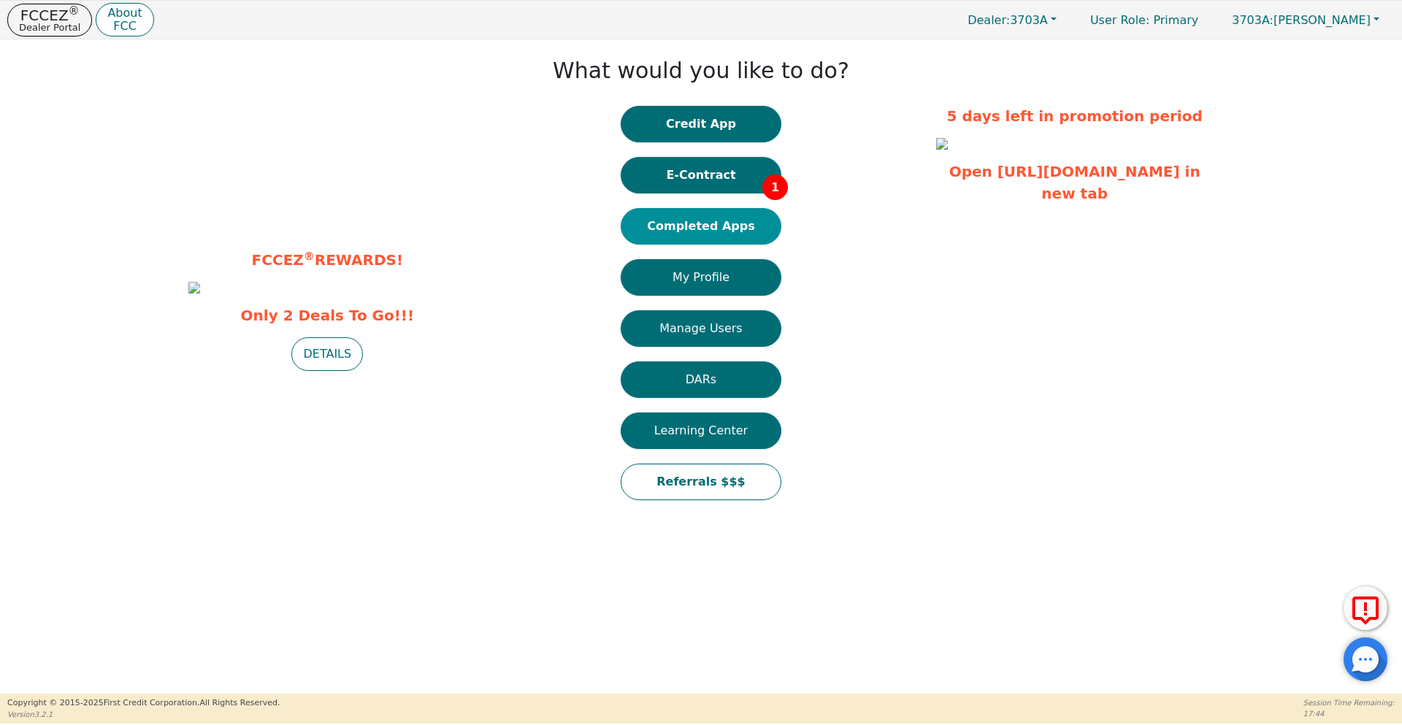
click at [694, 213] on button "Completed Apps" at bounding box center [701, 226] width 161 height 37
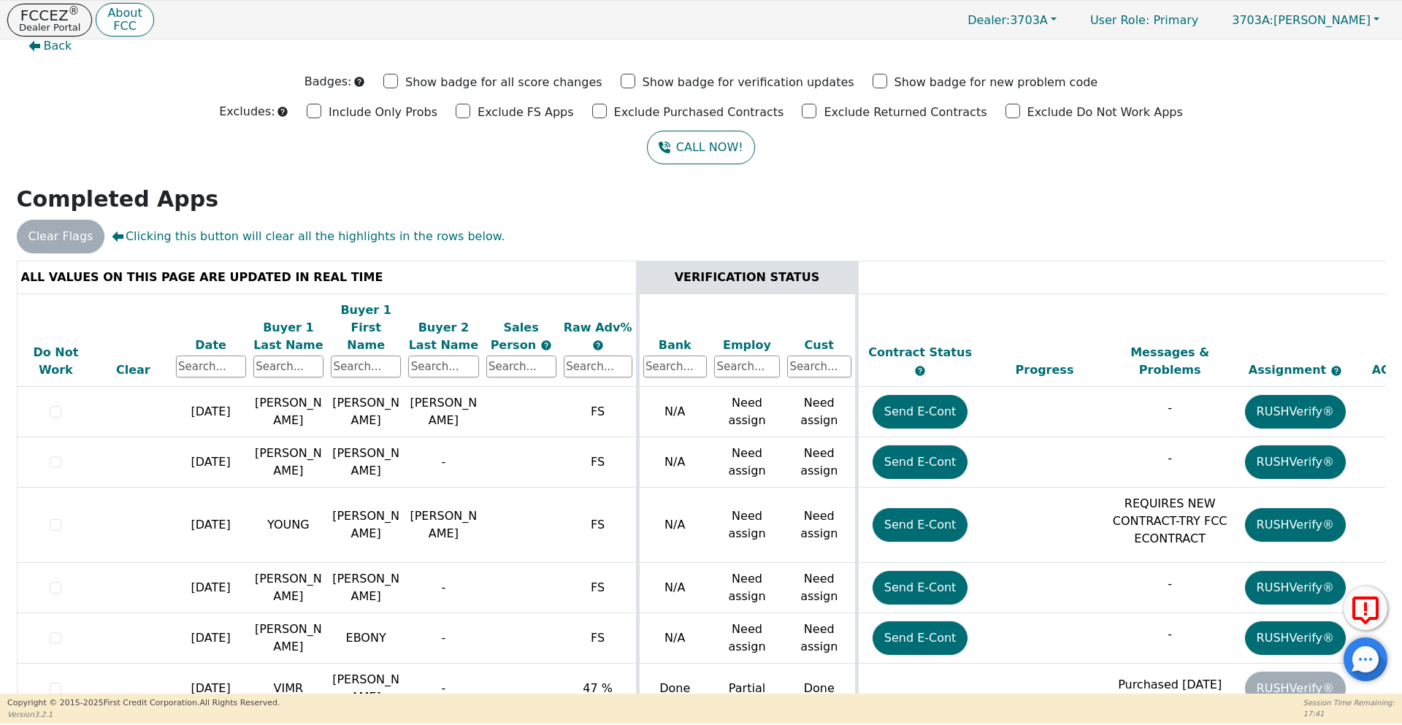
scroll to position [23, 0]
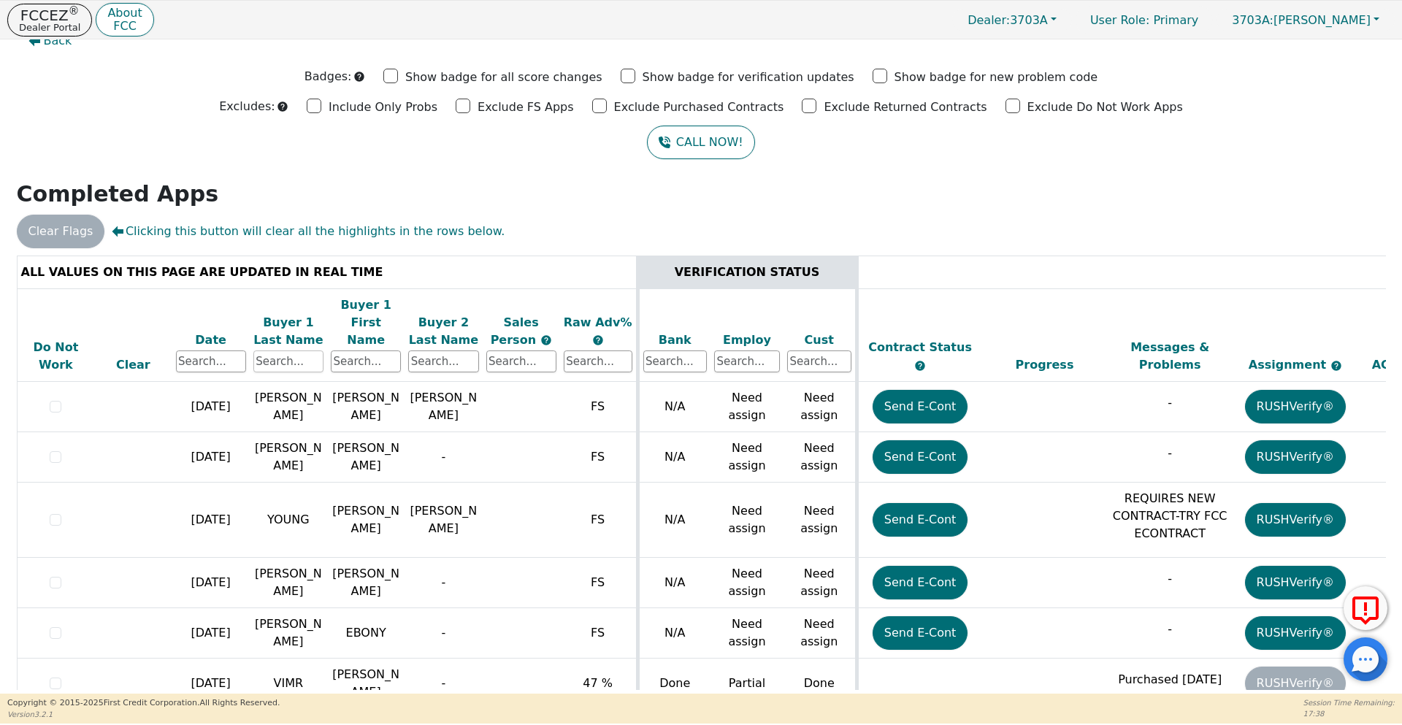
click at [309, 350] on input "text" at bounding box center [288, 361] width 70 height 22
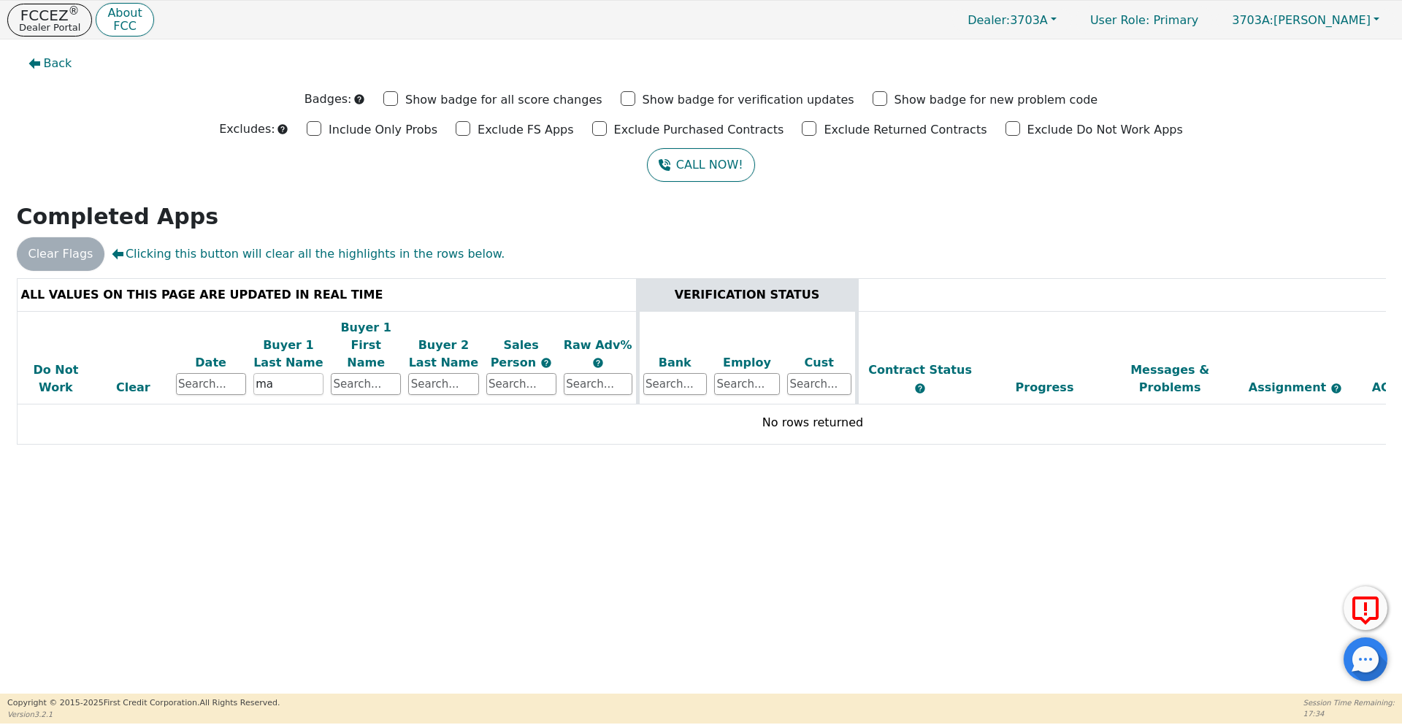
type input "m"
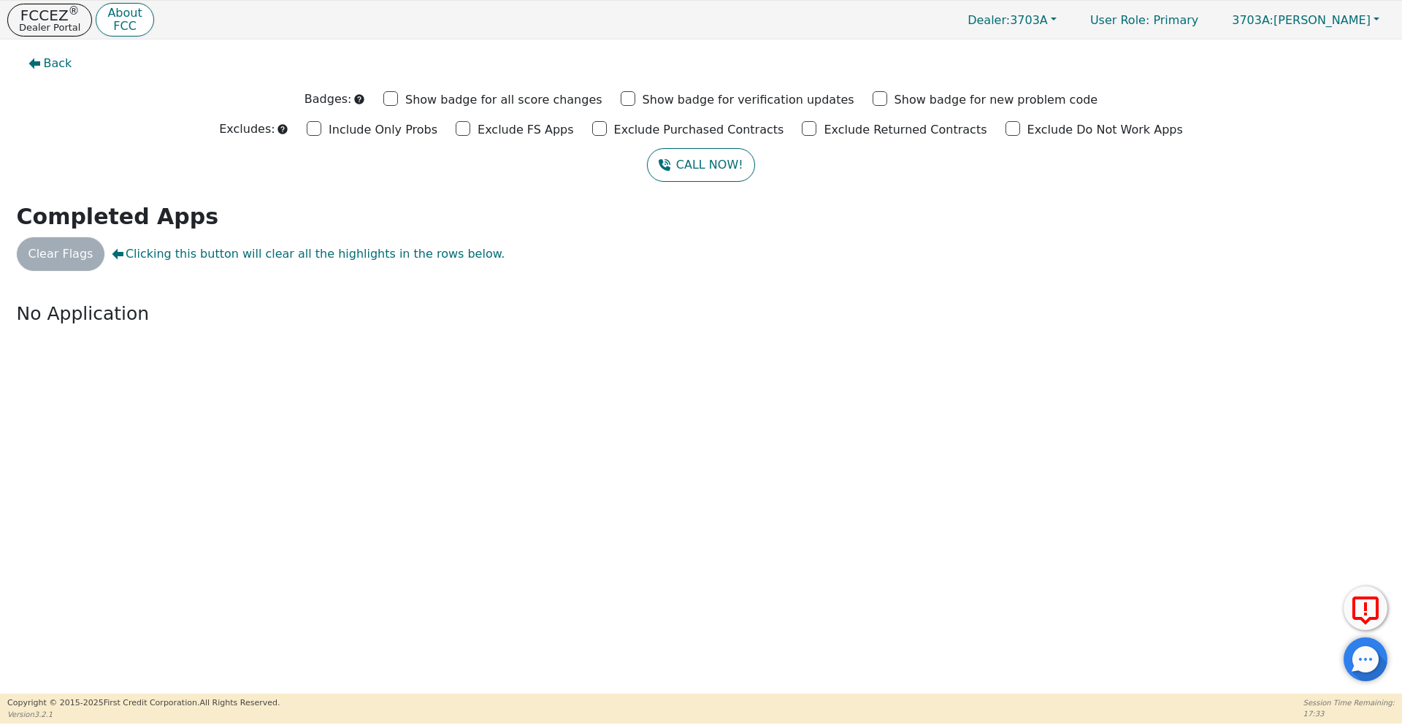
click at [363, 375] on div "Back Badges: Show badge for all score changes Show badge for verification updat…" at bounding box center [701, 366] width 1402 height 654
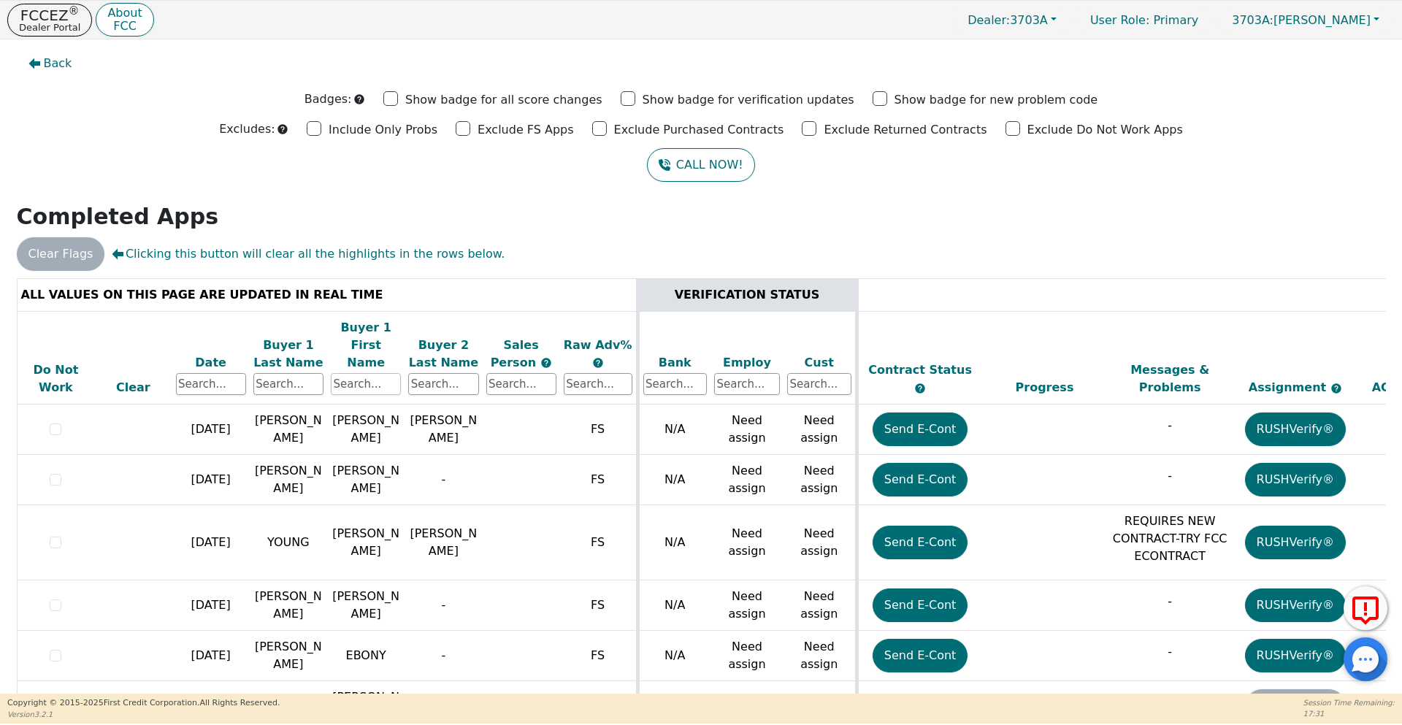
click at [359, 373] on input "text" at bounding box center [366, 384] width 70 height 22
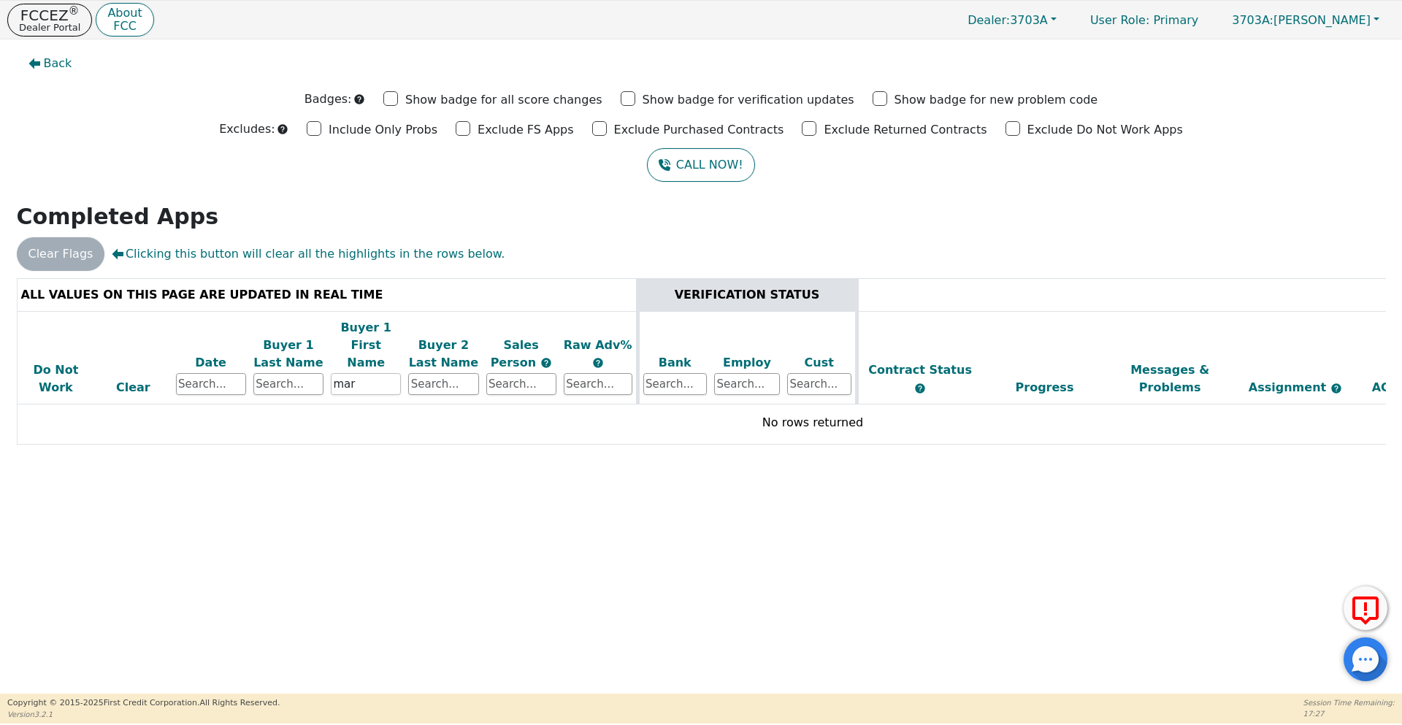
type input "ma"
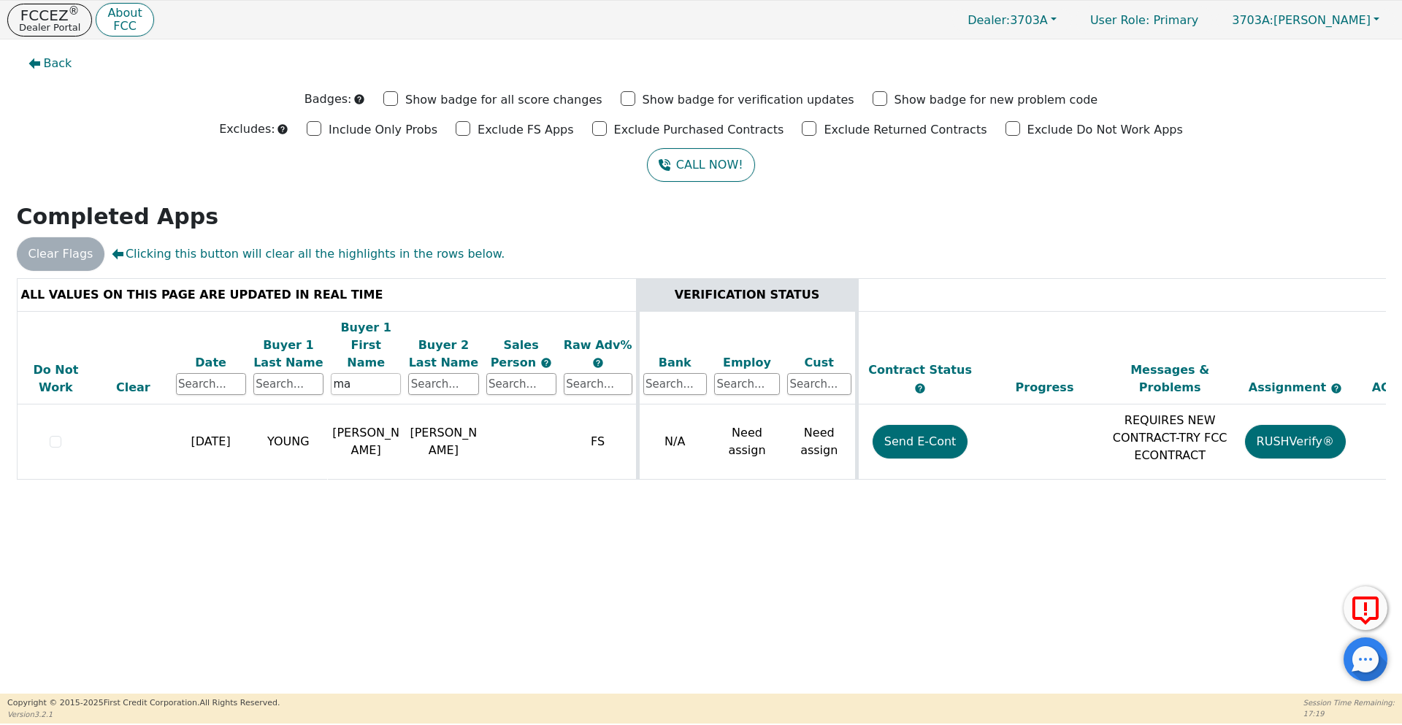
click at [355, 373] on input "ma" at bounding box center [366, 384] width 70 height 22
click at [312, 278] on div at bounding box center [701, 278] width 1369 height 0
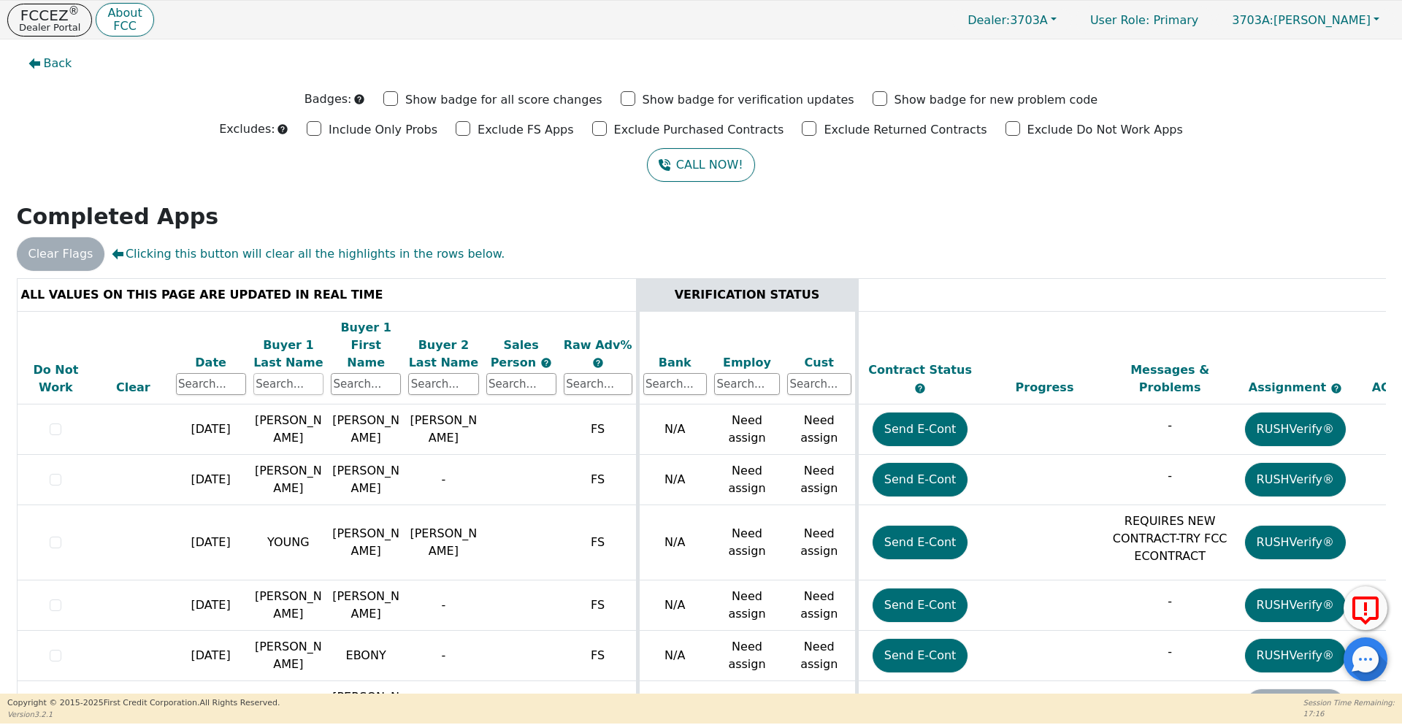
click at [308, 373] on input "text" at bounding box center [288, 384] width 70 height 22
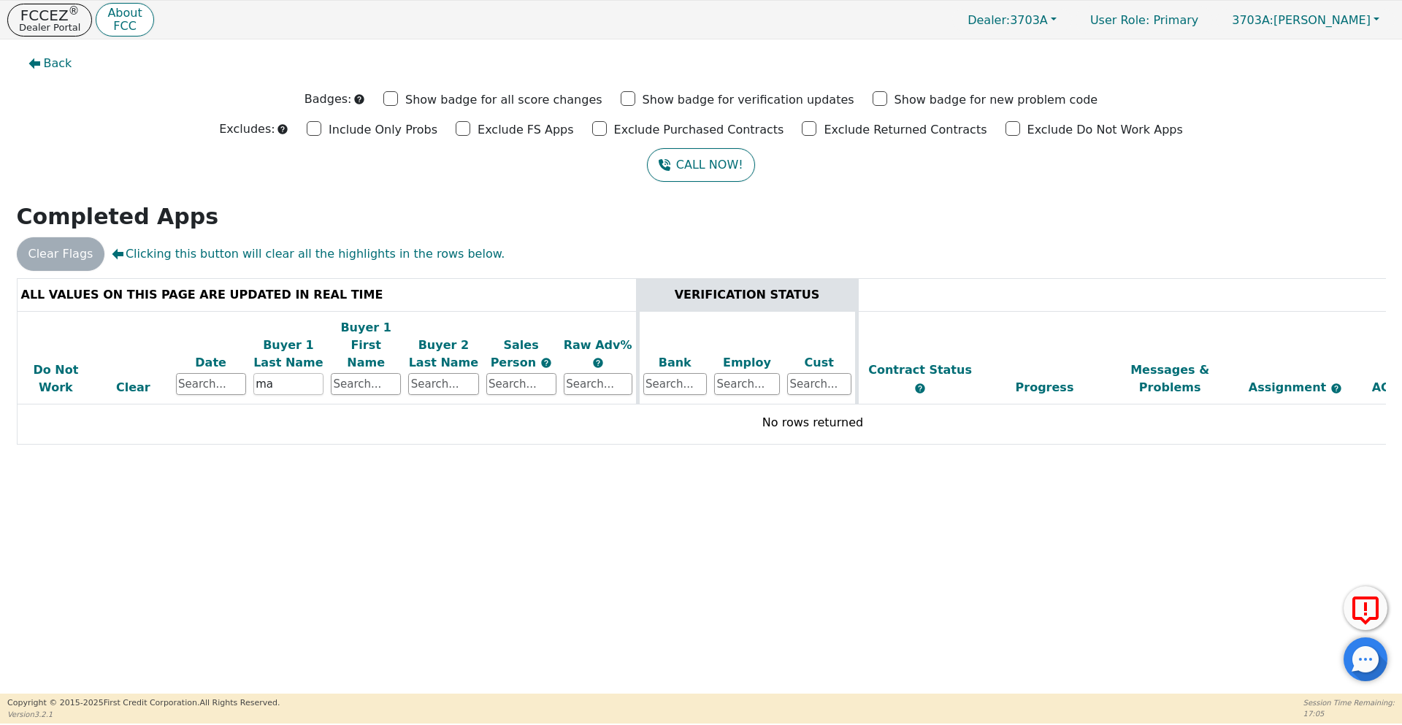
type input "ma"
